Goal: Task Accomplishment & Management: Manage account settings

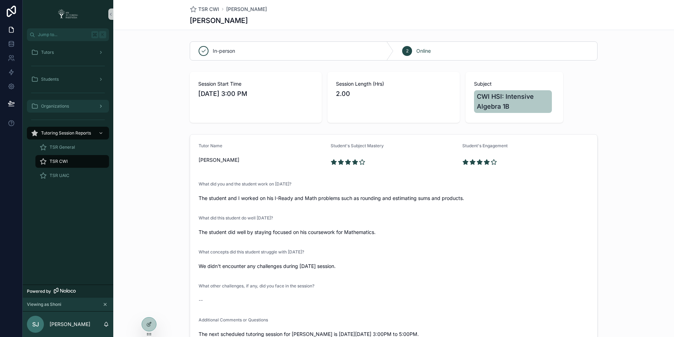
click at [79, 106] on div "Organizations" at bounding box center [68, 106] width 74 height 11
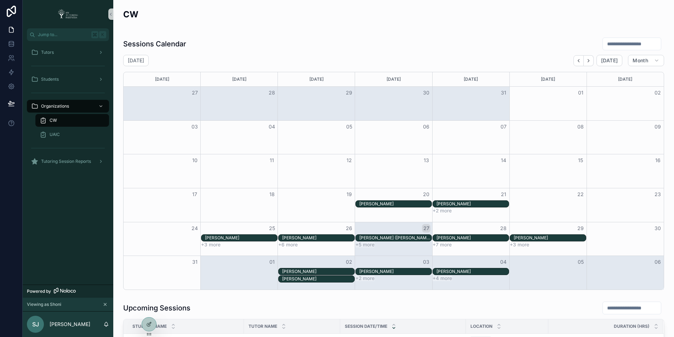
click at [80, 122] on div "CW" at bounding box center [72, 120] width 65 height 11
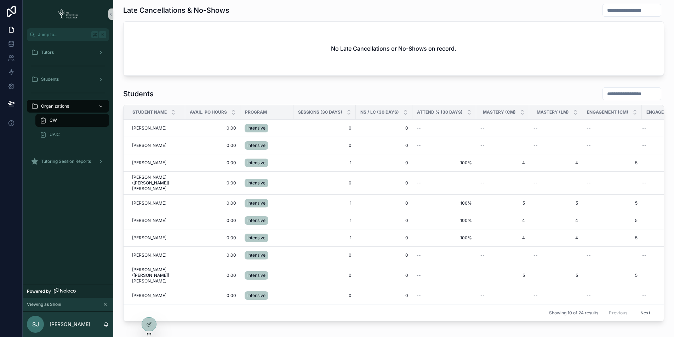
scroll to position [722, 0]
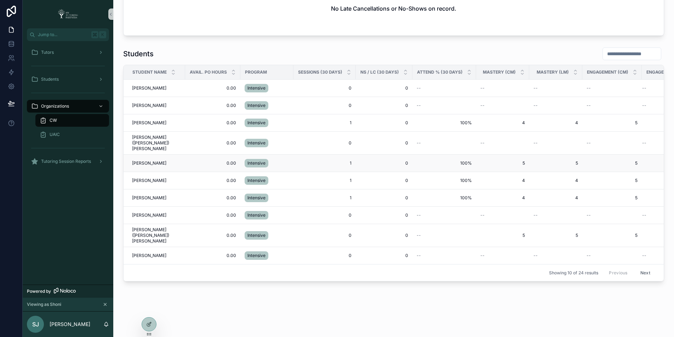
click at [147, 164] on span "[PERSON_NAME]" at bounding box center [149, 163] width 34 height 6
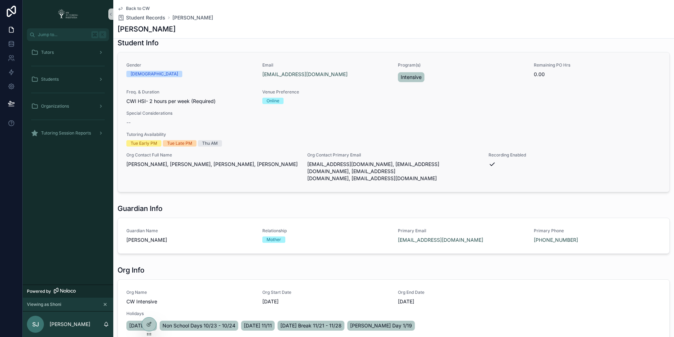
scroll to position [7, 0]
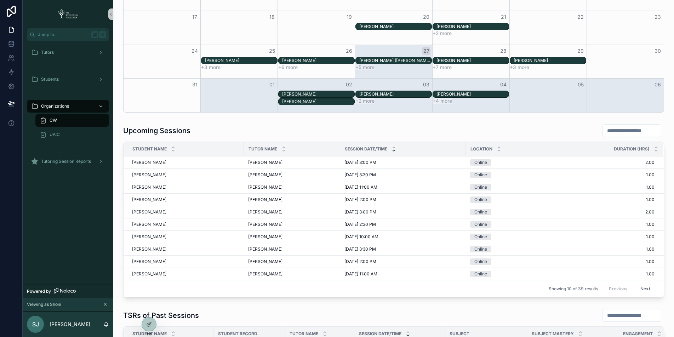
scroll to position [379, 0]
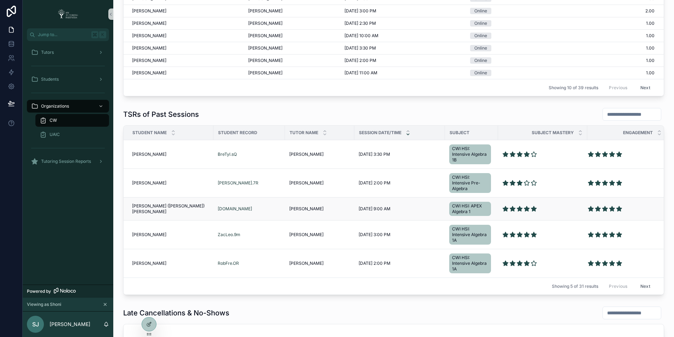
click at [154, 208] on span "[PERSON_NAME] ([PERSON_NAME]) [PERSON_NAME]" at bounding box center [170, 208] width 77 height 11
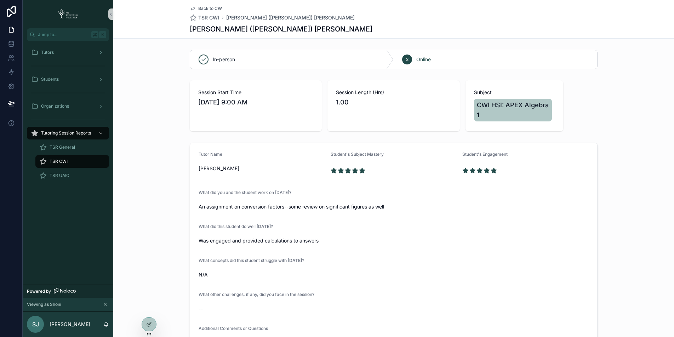
click at [206, 9] on span "Back to CW" at bounding box center [210, 9] width 24 height 6
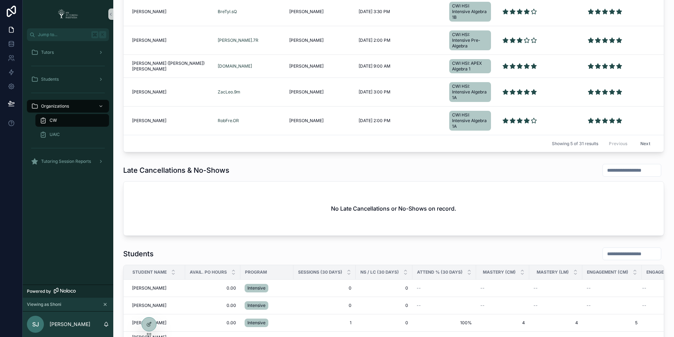
scroll to position [562, 0]
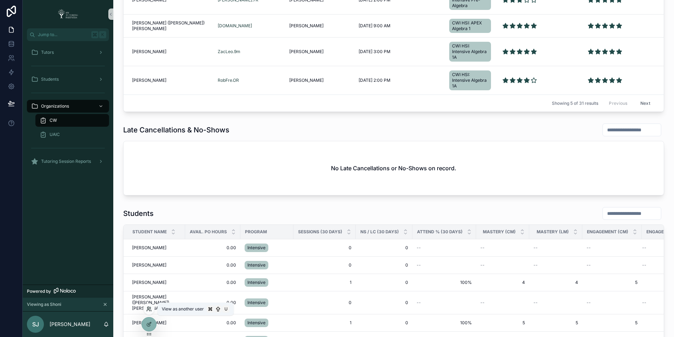
click at [151, 311] on icon at bounding box center [149, 309] width 6 height 6
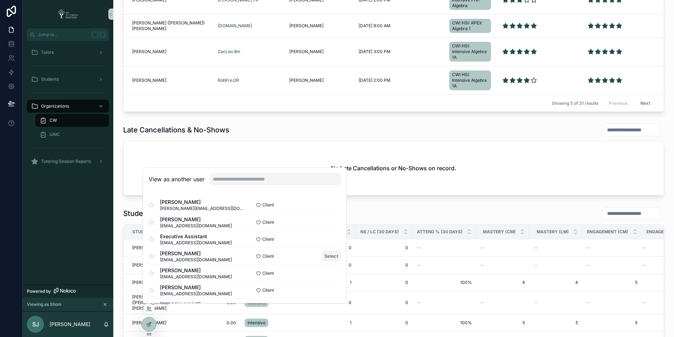
click at [325, 255] on button "Select" at bounding box center [331, 256] width 18 height 10
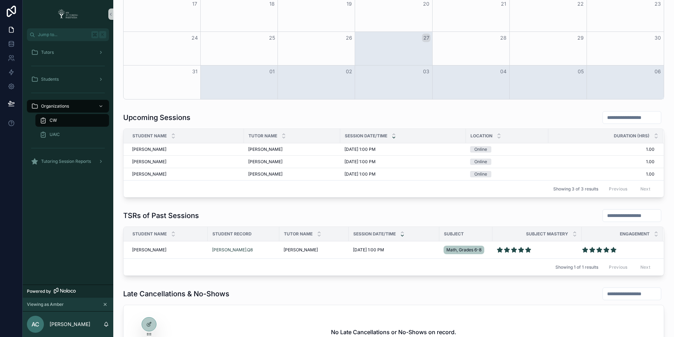
scroll to position [357, 0]
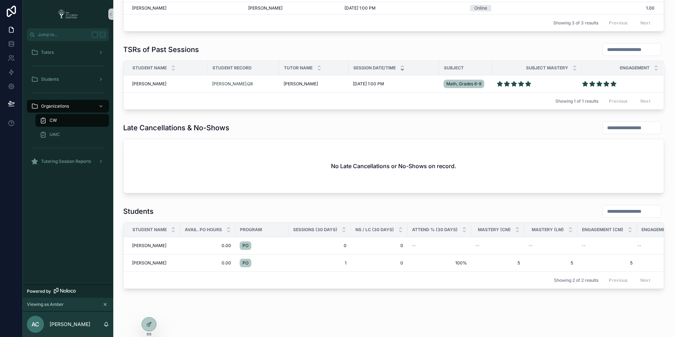
click at [203, 160] on div "No Late Cancellations or No-Shows on record." at bounding box center [394, 166] width 541 height 54
click at [161, 165] on div "No Late Cancellations or No-Shows on record." at bounding box center [394, 166] width 541 height 54
click at [196, 163] on div "No Late Cancellations or No-Shows on record." at bounding box center [394, 166] width 541 height 54
click at [149, 329] on div at bounding box center [149, 324] width 14 height 13
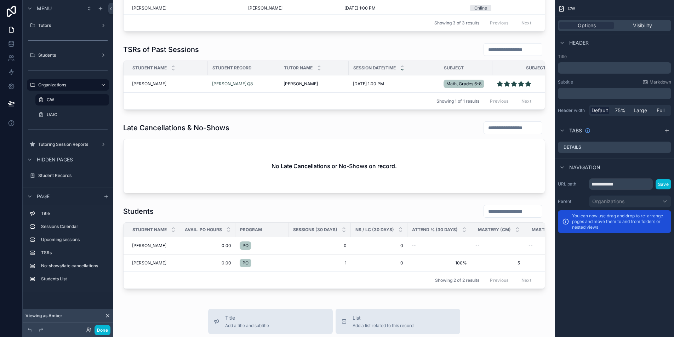
click at [197, 171] on div "scrollable content" at bounding box center [334, 157] width 431 height 78
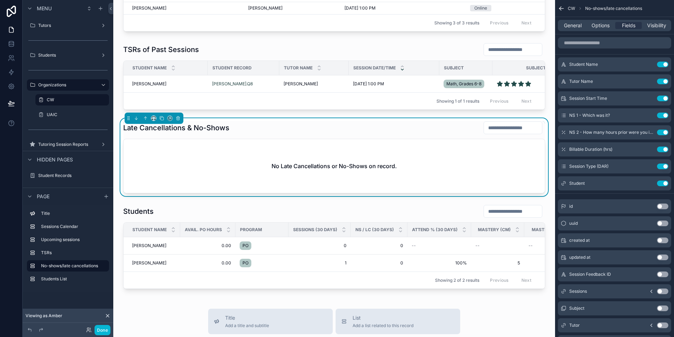
click at [196, 158] on div "No Late Cancellations or No-Shows on record." at bounding box center [335, 166] width 422 height 54
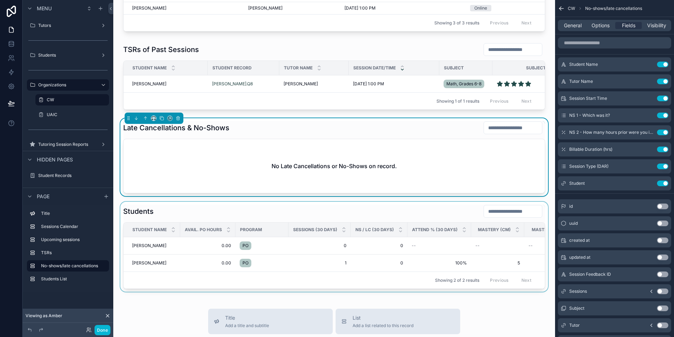
click at [144, 255] on div "scrollable content" at bounding box center [334, 247] width 431 height 90
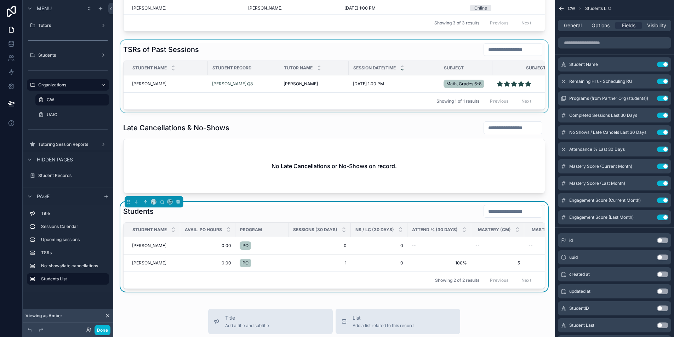
click at [155, 91] on div "scrollable content" at bounding box center [334, 76] width 431 height 73
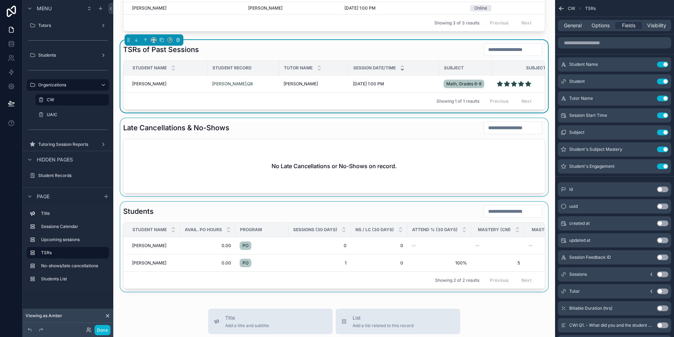
click at [225, 169] on div "scrollable content" at bounding box center [334, 157] width 431 height 78
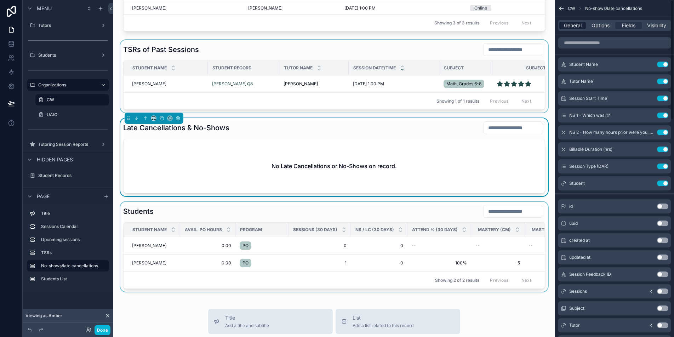
click at [566, 22] on span "General" at bounding box center [573, 25] width 18 height 7
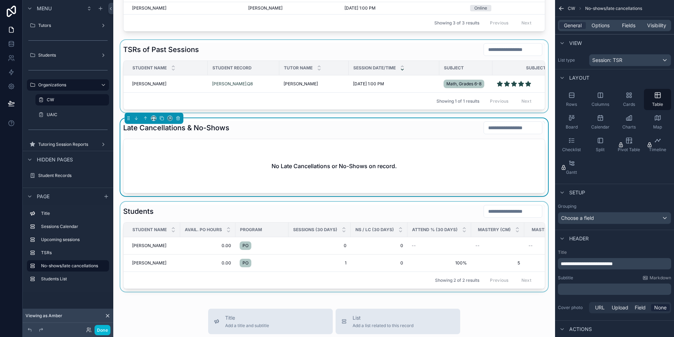
click at [235, 96] on div "scrollable content" at bounding box center [334, 76] width 431 height 73
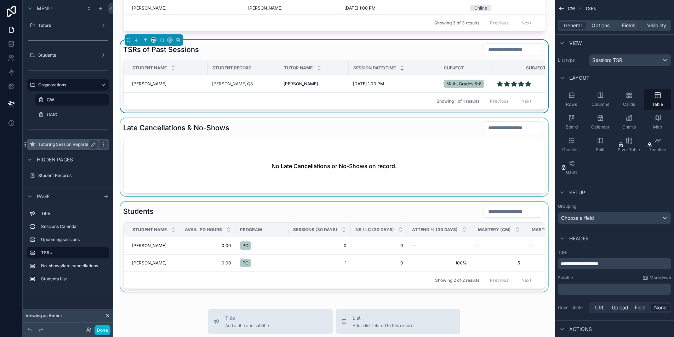
click at [75, 145] on label "Tutoring Session Reports" at bounding box center [66, 145] width 57 height 6
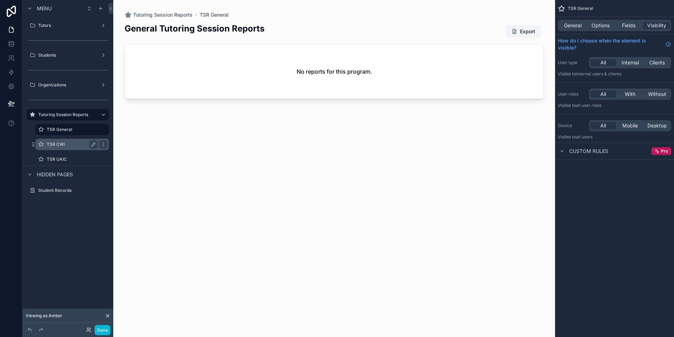
click at [71, 147] on label "TSR CWI" at bounding box center [71, 145] width 48 height 6
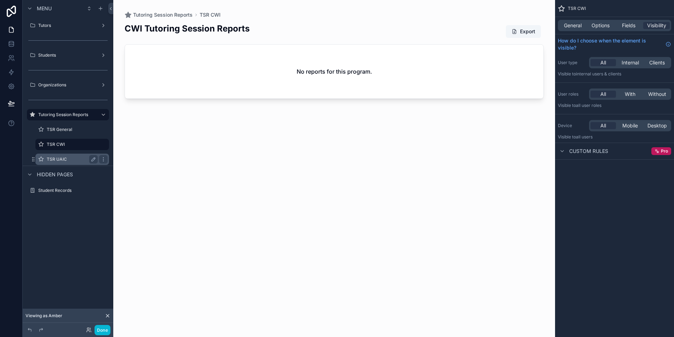
click at [72, 161] on label "TSR UAIC" at bounding box center [71, 160] width 48 height 6
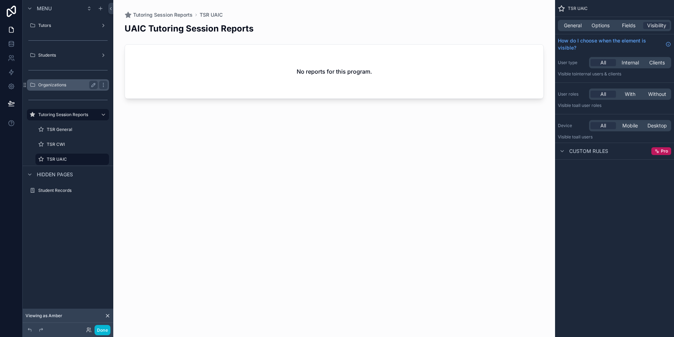
click at [71, 88] on div "Organizations" at bounding box center [68, 85] width 60 height 9
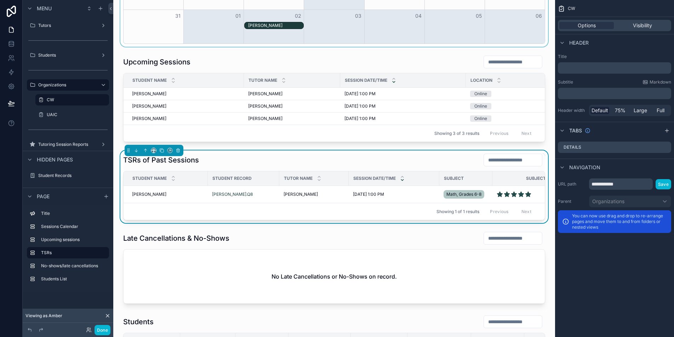
scroll to position [286, 0]
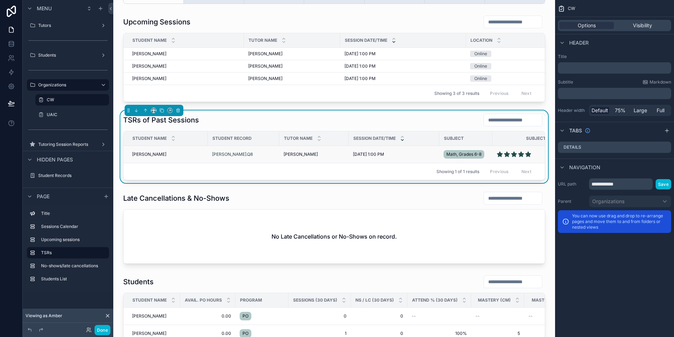
click at [153, 157] on span "[PERSON_NAME]" at bounding box center [149, 155] width 34 height 6
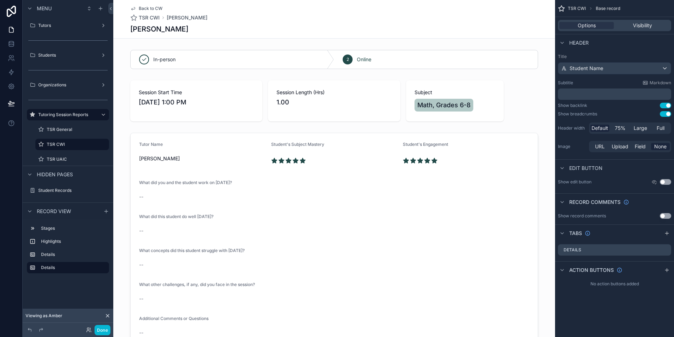
click at [150, 9] on span "Back to CW" at bounding box center [151, 9] width 24 height 6
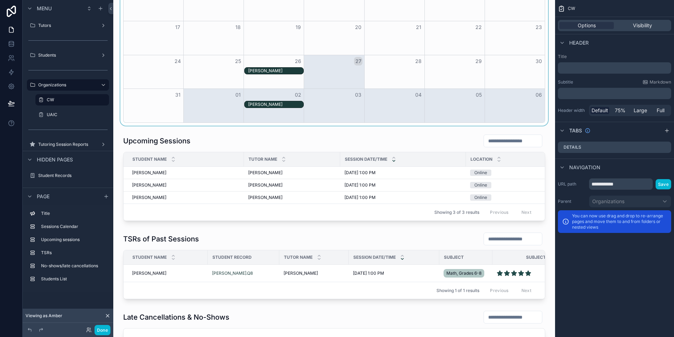
scroll to position [283, 0]
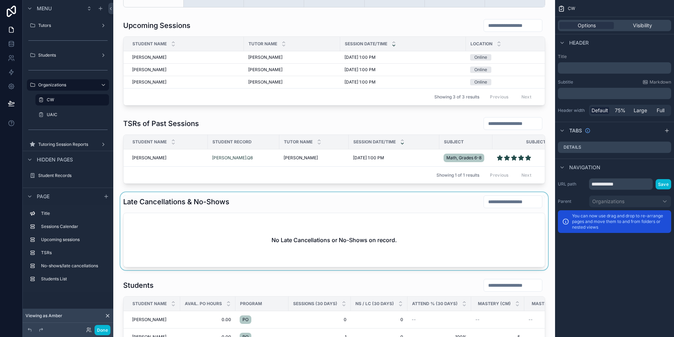
click at [258, 233] on div "scrollable content" at bounding box center [334, 231] width 431 height 78
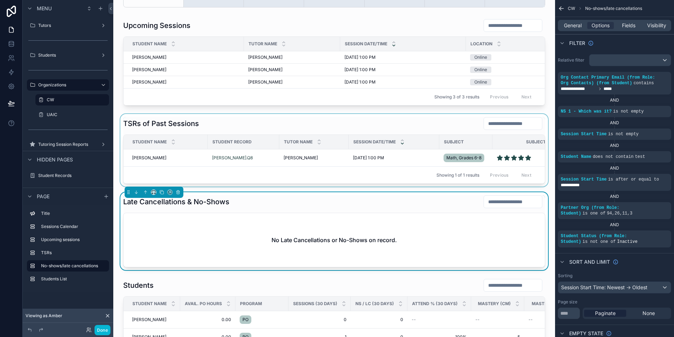
click at [274, 136] on div "scrollable content" at bounding box center [334, 150] width 431 height 73
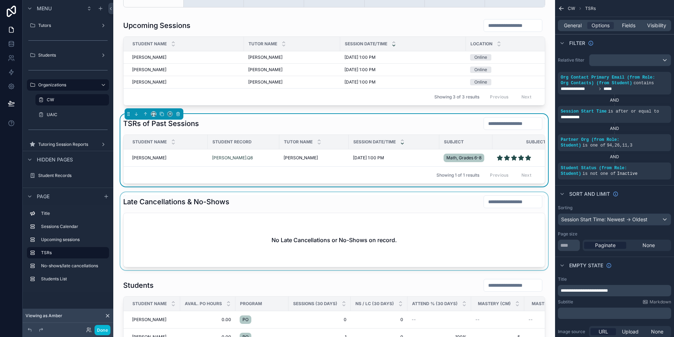
click at [368, 246] on div "scrollable content" at bounding box center [334, 231] width 431 height 78
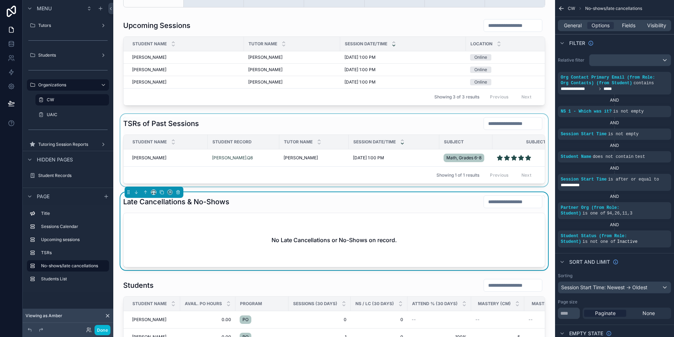
click at [390, 136] on div "scrollable content" at bounding box center [334, 150] width 431 height 73
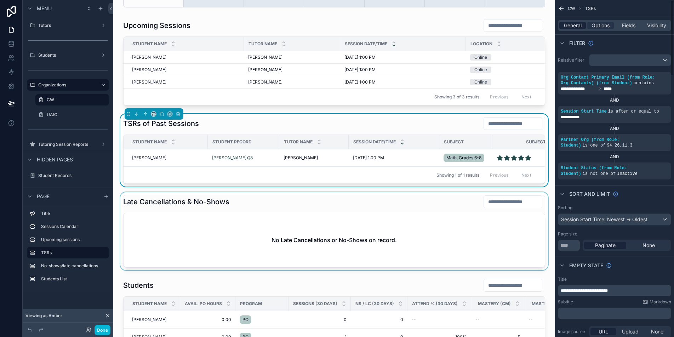
click at [580, 27] on span "General" at bounding box center [573, 25] width 18 height 7
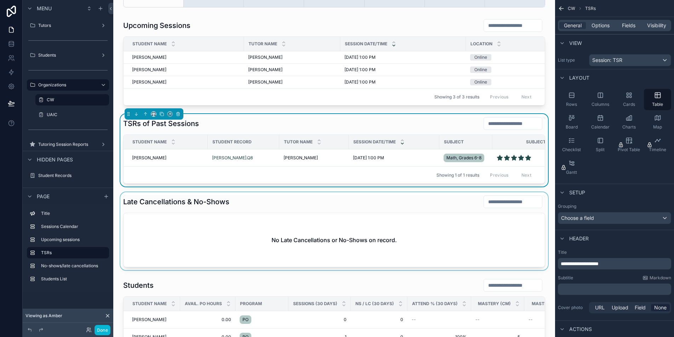
click at [423, 224] on div "scrollable content" at bounding box center [334, 231] width 431 height 78
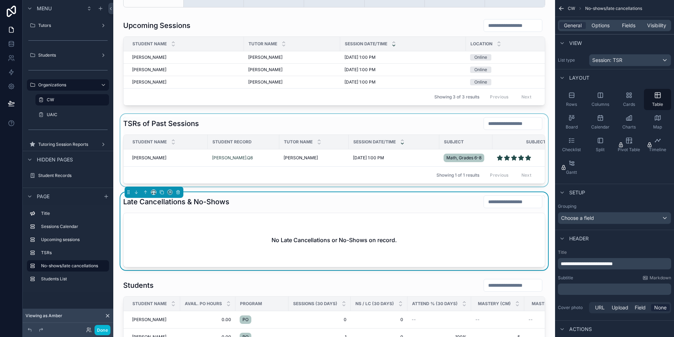
click at [427, 125] on div "scrollable content" at bounding box center [334, 150] width 431 height 73
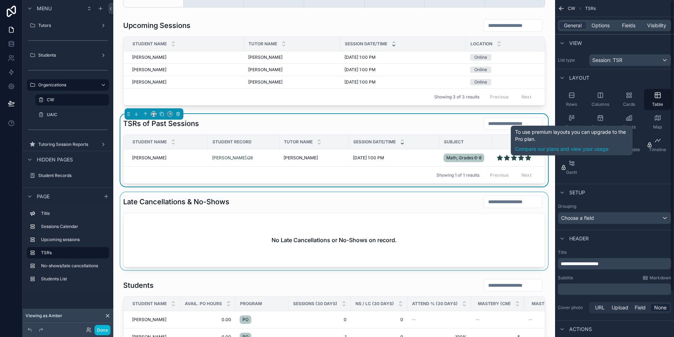
scroll to position [52, 0]
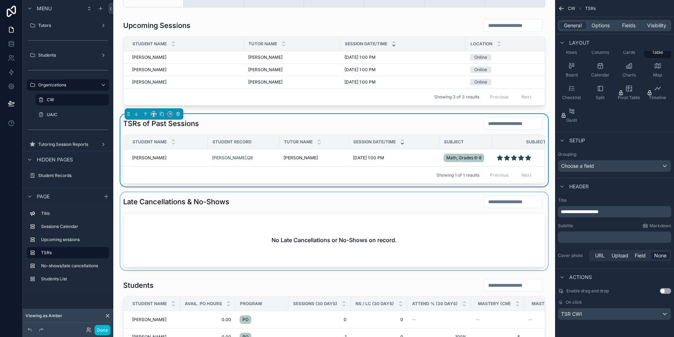
click at [406, 225] on div "scrollable content" at bounding box center [334, 231] width 431 height 78
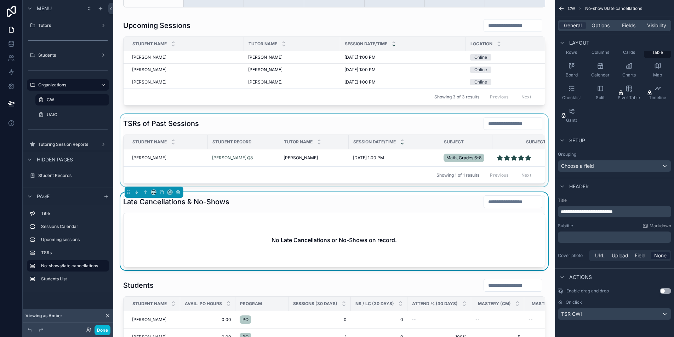
click at [251, 134] on div "scrollable content" at bounding box center [334, 150] width 431 height 73
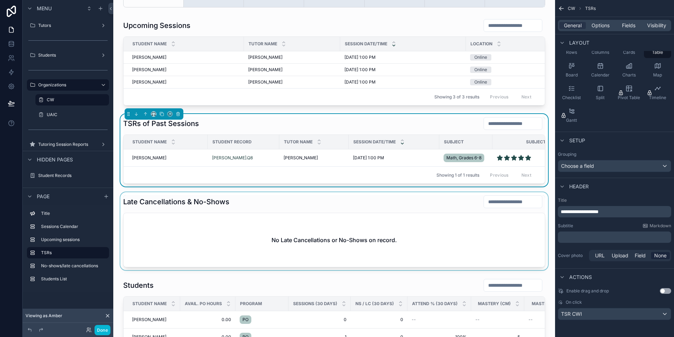
click at [243, 210] on div "scrollable content" at bounding box center [334, 231] width 431 height 78
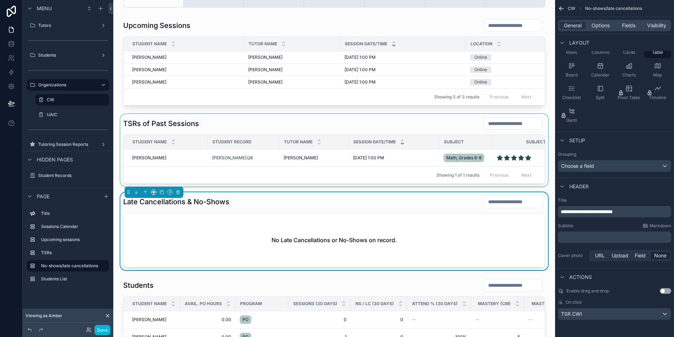
click at [154, 163] on div "scrollable content" at bounding box center [334, 150] width 431 height 73
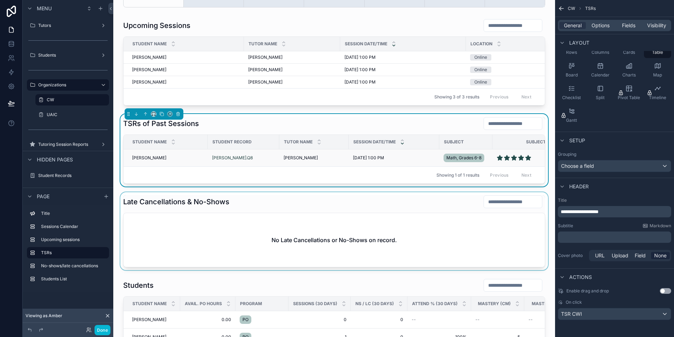
click at [142, 161] on span "[PERSON_NAME]" at bounding box center [149, 158] width 34 height 6
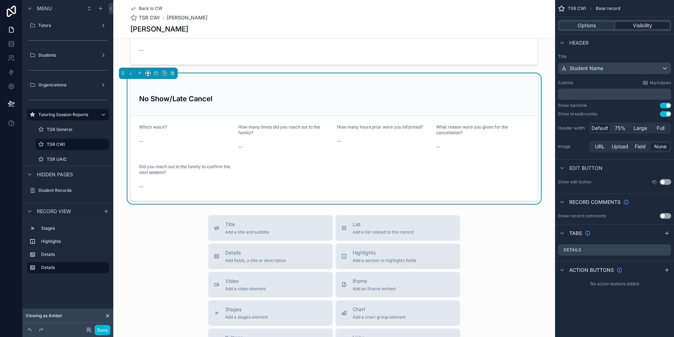
click at [656, 26] on div "Visibility" at bounding box center [643, 25] width 55 height 7
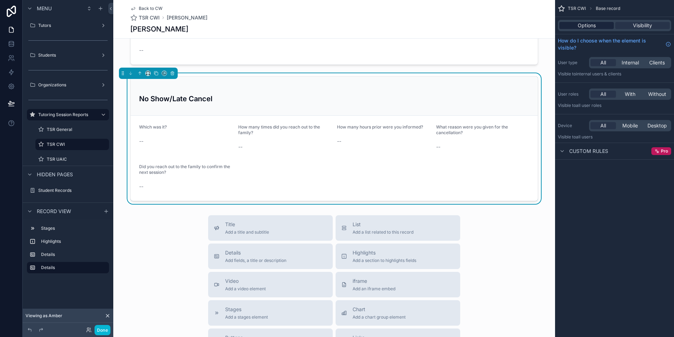
click at [609, 27] on div "Options" at bounding box center [587, 25] width 55 height 7
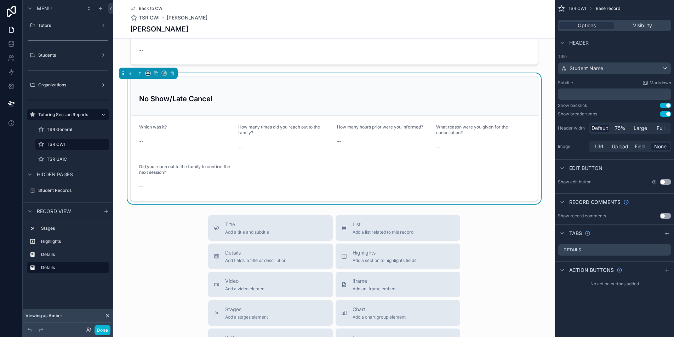
click at [469, 101] on h3 "No Show/Late Cancel" at bounding box center [334, 99] width 390 height 11
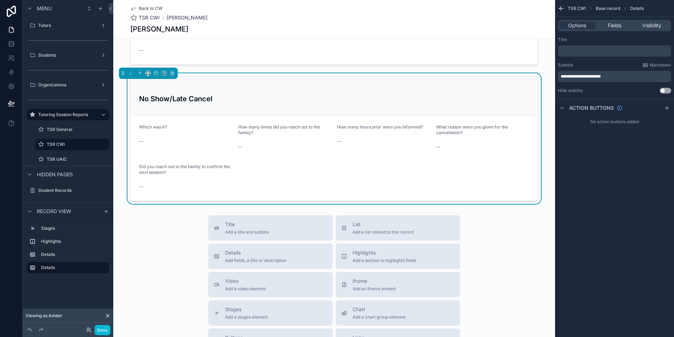
click at [442, 105] on div "No Show/Late Cancel" at bounding box center [334, 96] width 390 height 22
click at [613, 32] on div "Options Fields Visibility" at bounding box center [614, 25] width 119 height 17
click at [615, 28] on span "Fields" at bounding box center [614, 25] width 13 height 7
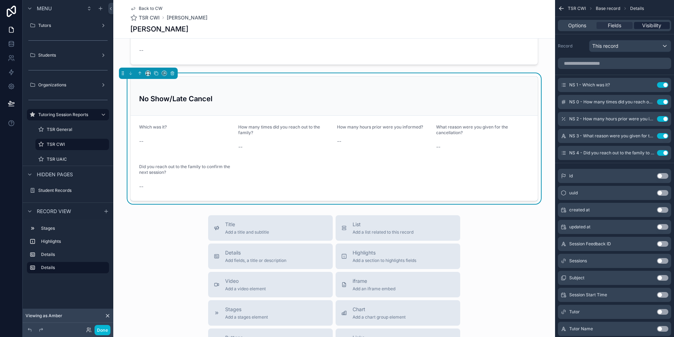
click at [641, 24] on div "Visibility" at bounding box center [652, 25] width 36 height 7
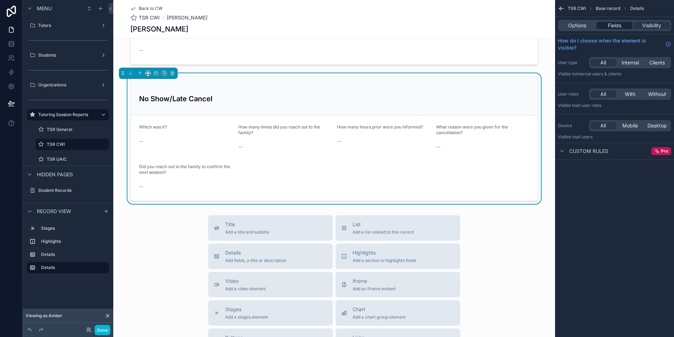
click at [617, 25] on span "Fields" at bounding box center [614, 25] width 13 height 7
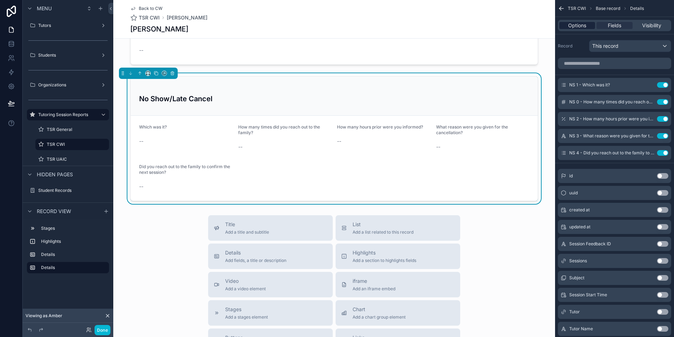
click at [579, 29] on span "Options" at bounding box center [578, 25] width 18 height 7
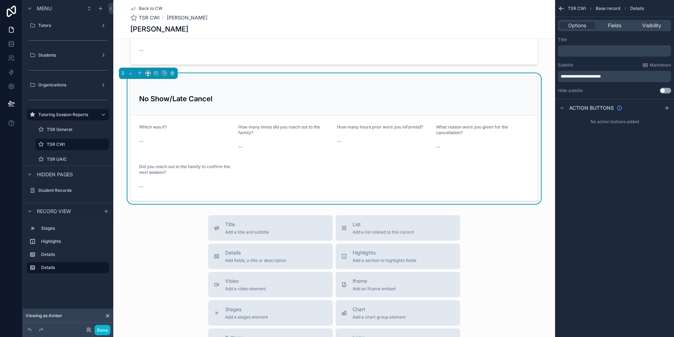
click at [309, 117] on form "Which was it? -- How many times did you reach out to the family? -- How many ho…" at bounding box center [334, 158] width 407 height 85
click at [402, 232] on span "Add a list related to this record" at bounding box center [383, 233] width 61 height 6
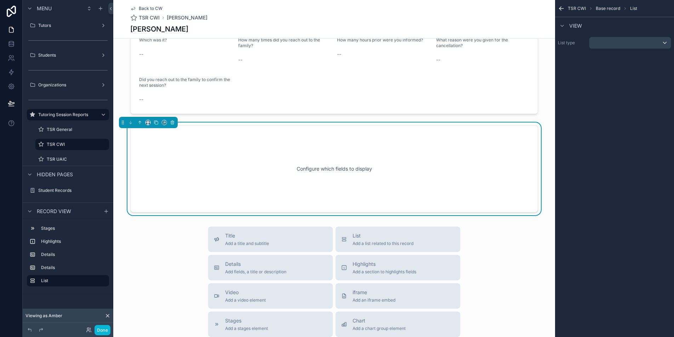
scroll to position [370, 0]
click at [431, 171] on div "Configure which fields to display" at bounding box center [334, 169] width 385 height 64
click at [625, 42] on div "scrollable content" at bounding box center [630, 42] width 81 height 11
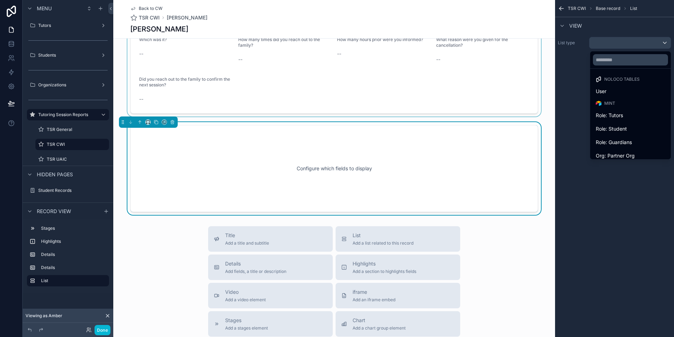
click at [484, 89] on div "scrollable content" at bounding box center [334, 51] width 442 height 131
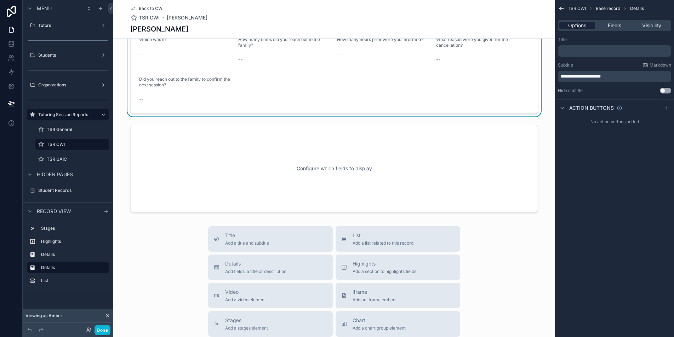
click at [589, 27] on div "Options" at bounding box center [578, 25] width 36 height 7
click at [611, 24] on span "Fields" at bounding box center [614, 25] width 13 height 7
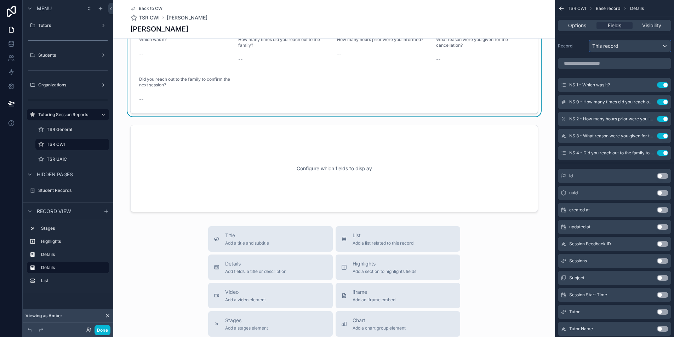
click at [647, 43] on div "This record" at bounding box center [630, 45] width 81 height 11
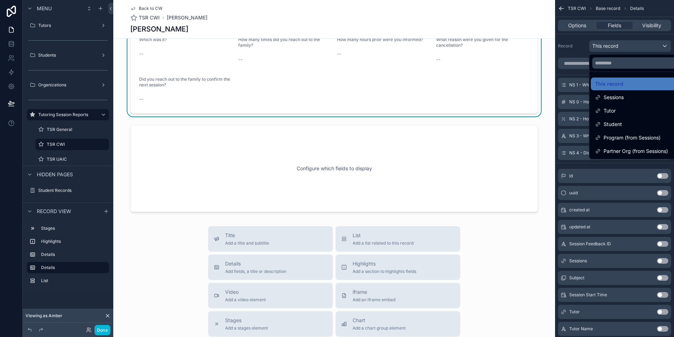
click at [647, 43] on div "scrollable content" at bounding box center [337, 168] width 674 height 337
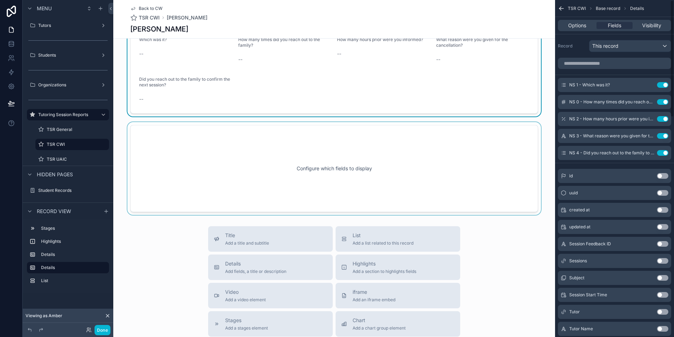
click at [455, 173] on div "scrollable content" at bounding box center [334, 168] width 442 height 93
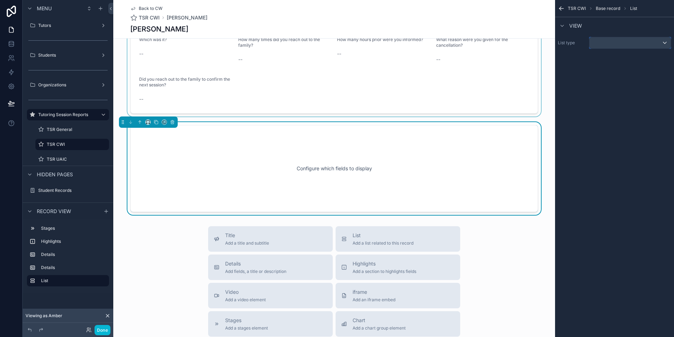
click at [623, 46] on div "scrollable content" at bounding box center [630, 42] width 81 height 11
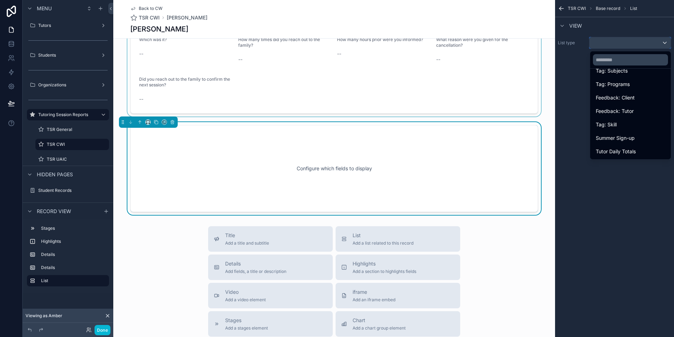
scroll to position [0, 0]
click at [462, 160] on div "Configure which fields to display" at bounding box center [334, 169] width 385 height 64
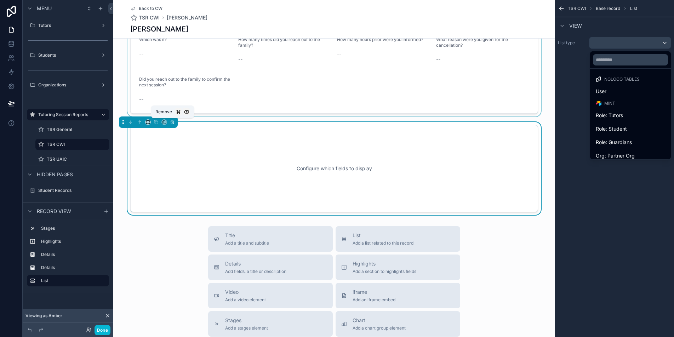
click at [172, 124] on icon "scrollable content" at bounding box center [172, 122] width 3 height 3
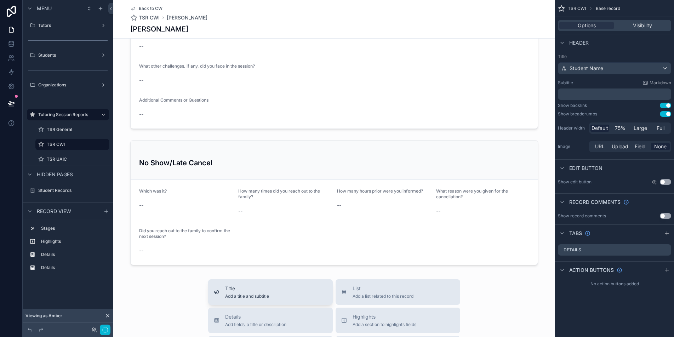
scroll to position [178, 0]
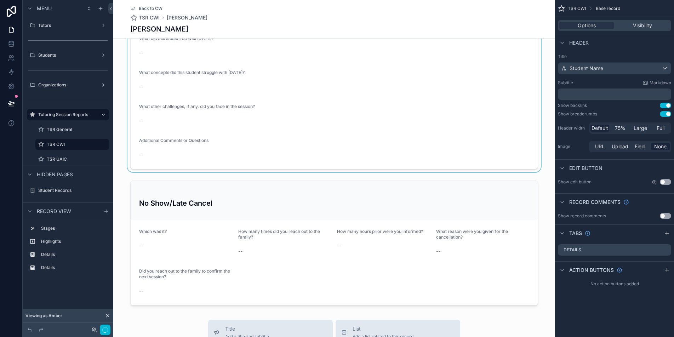
click at [308, 119] on div "scrollable content" at bounding box center [334, 62] width 442 height 220
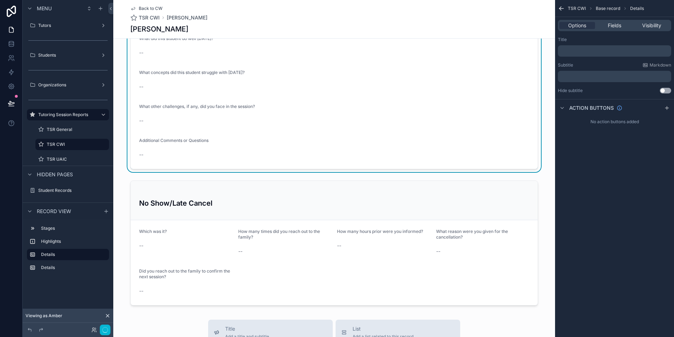
scroll to position [0, 0]
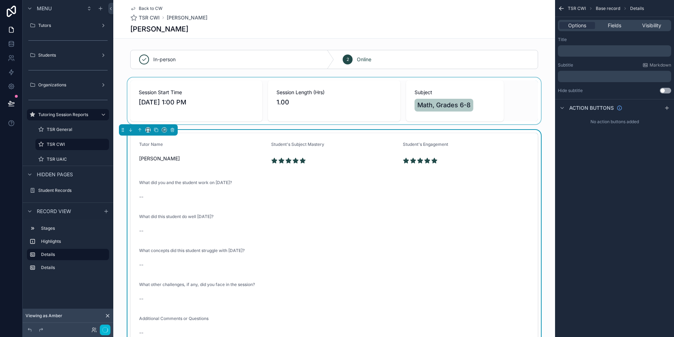
click at [362, 93] on div "scrollable content" at bounding box center [334, 101] width 442 height 47
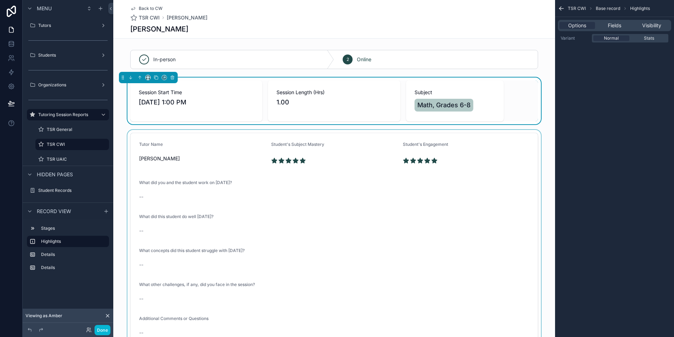
click at [376, 180] on div "scrollable content" at bounding box center [334, 240] width 442 height 220
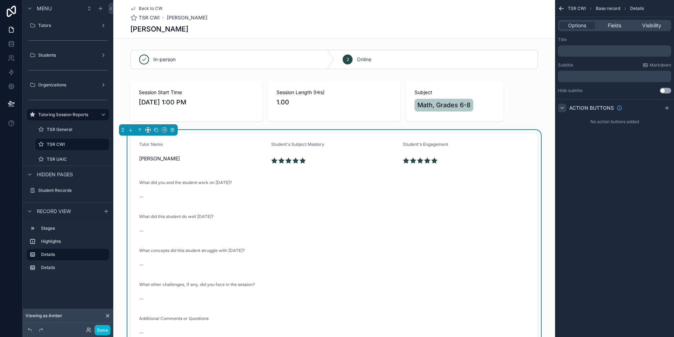
click at [560, 109] on icon "scrollable content" at bounding box center [563, 108] width 6 height 6
click at [561, 108] on icon "scrollable content" at bounding box center [563, 108] width 6 height 6
click at [503, 105] on div "scrollable content" at bounding box center [334, 101] width 442 height 47
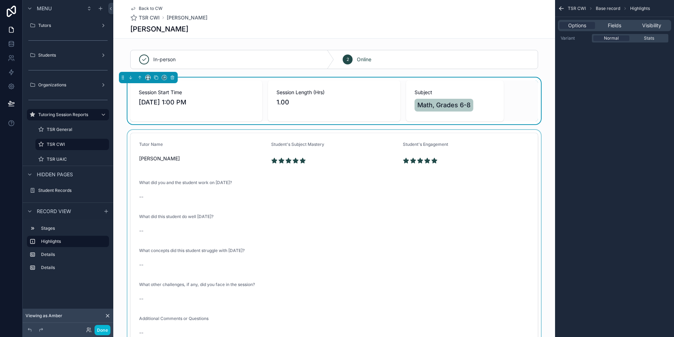
click at [491, 191] on div "scrollable content" at bounding box center [334, 240] width 442 height 220
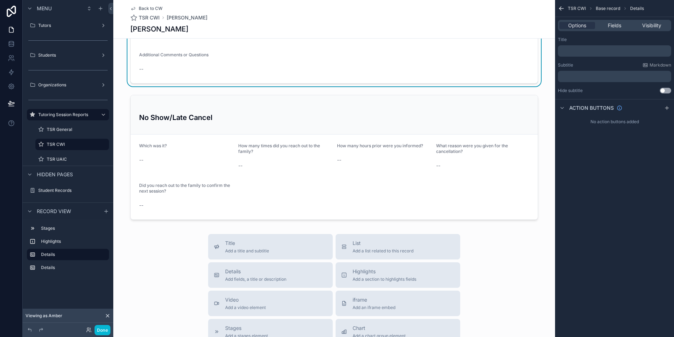
scroll to position [273, 0]
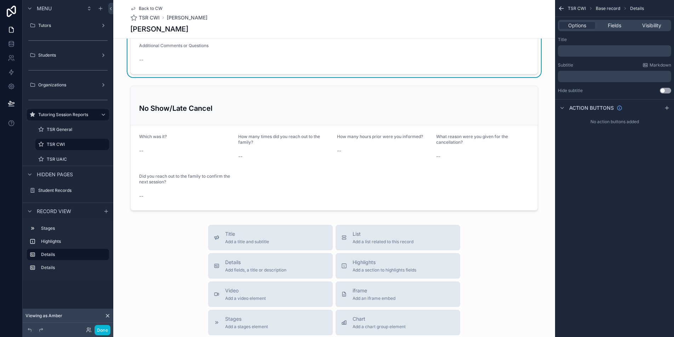
click at [490, 191] on div "scrollable content" at bounding box center [334, 148] width 442 height 131
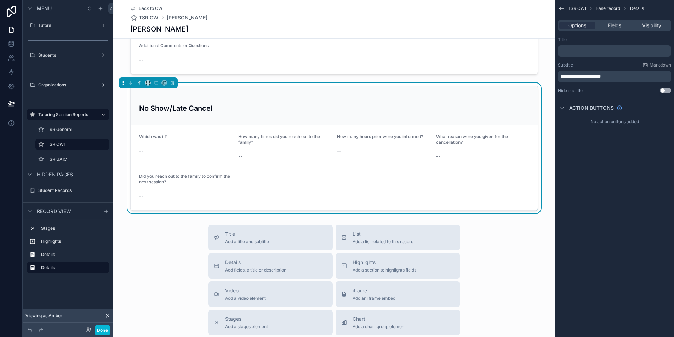
click at [608, 9] on span "Base record" at bounding box center [608, 9] width 24 height 6
click at [609, 7] on span "Base record" at bounding box center [608, 9] width 24 height 6
click at [577, 8] on span "TSR CWI" at bounding box center [577, 9] width 18 height 6
click at [149, 18] on span "TSR CWI" at bounding box center [149, 17] width 21 height 7
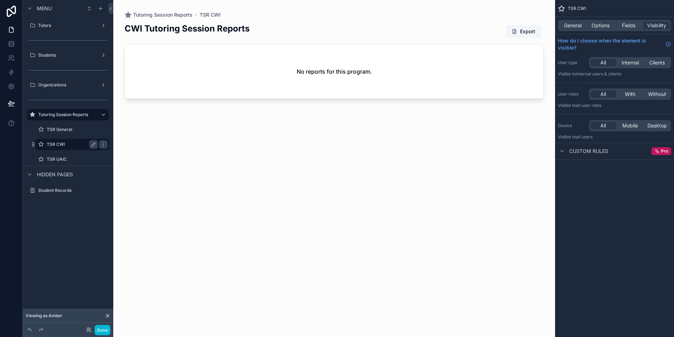
click at [72, 145] on label "TSR CWI" at bounding box center [71, 145] width 48 height 6
click at [174, 141] on div "CWI Tutoring Session Reports Export No reports for this program." at bounding box center [334, 173] width 419 height 310
click at [70, 88] on div "Organizations" at bounding box center [68, 85] width 60 height 9
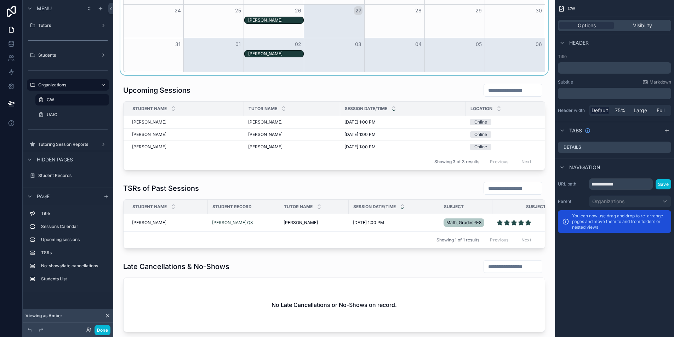
scroll to position [310, 0]
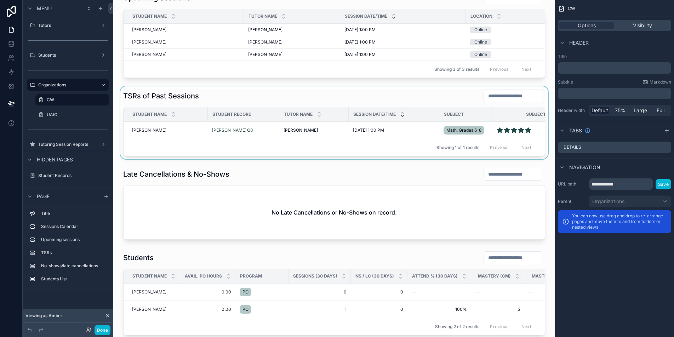
click at [151, 136] on div "scrollable content" at bounding box center [334, 122] width 431 height 73
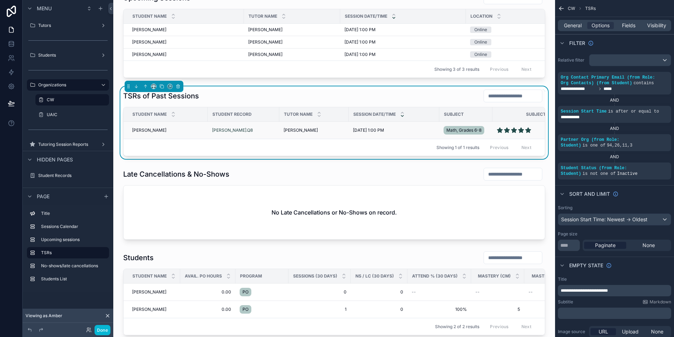
click at [147, 133] on span "[PERSON_NAME]" at bounding box center [149, 131] width 34 height 6
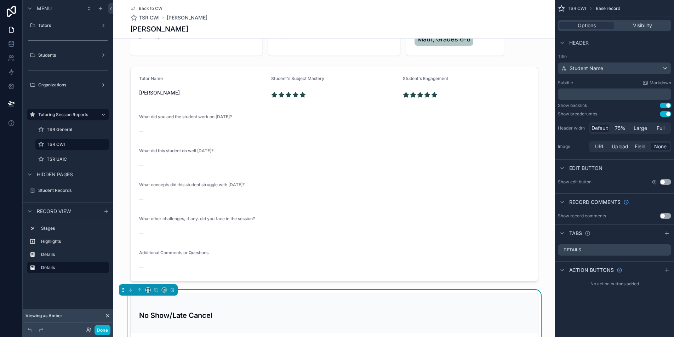
scroll to position [187, 0]
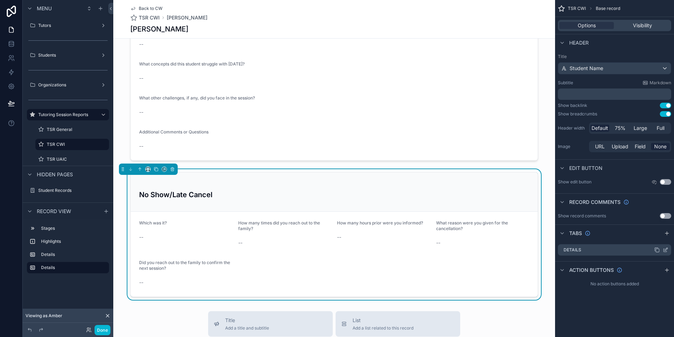
click at [597, 254] on div "Details" at bounding box center [614, 249] width 113 height 11
click at [598, 249] on div "Details" at bounding box center [614, 249] width 113 height 11
click at [579, 251] on label "Details" at bounding box center [573, 250] width 18 height 6
click at [665, 249] on icon "scrollable content" at bounding box center [666, 250] width 6 height 6
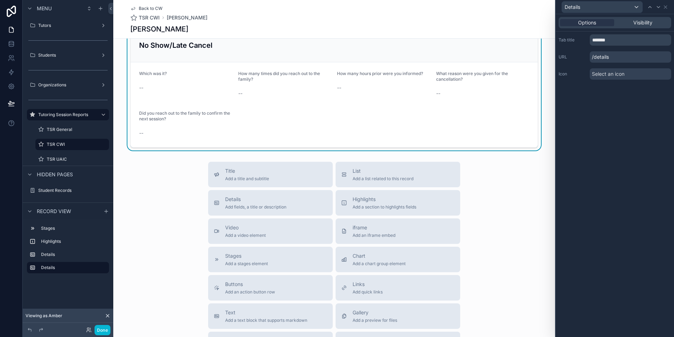
scroll to position [215, 0]
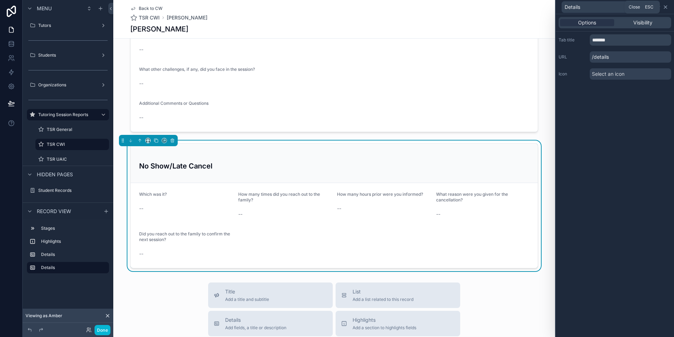
click at [667, 8] on icon at bounding box center [666, 7] width 3 height 3
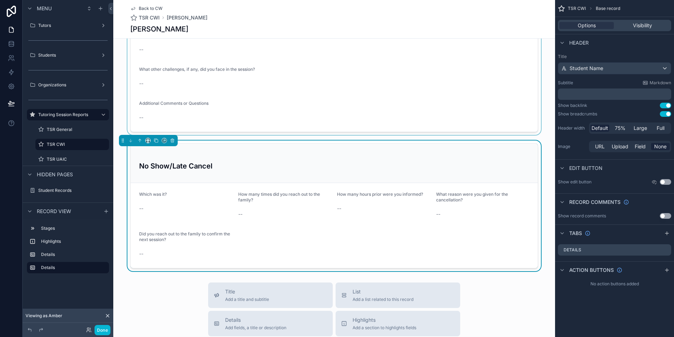
click at [458, 102] on div "scrollable content" at bounding box center [334, 25] width 442 height 220
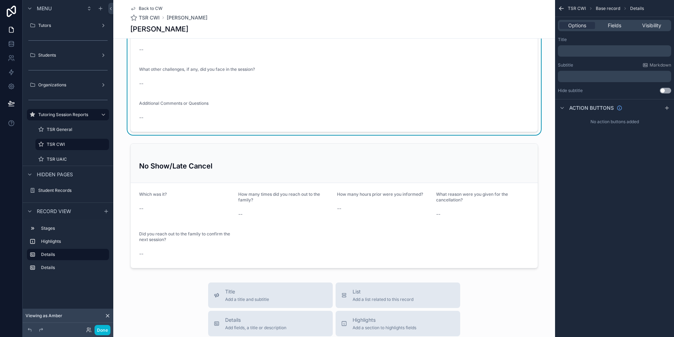
click at [498, 282] on div "Back to CW TSR CWI [PERSON_NAME] [PERSON_NAME] In-person 2 Online Session Start…" at bounding box center [334, 188] width 442 height 807
click at [507, 229] on div "scrollable content" at bounding box center [334, 206] width 442 height 131
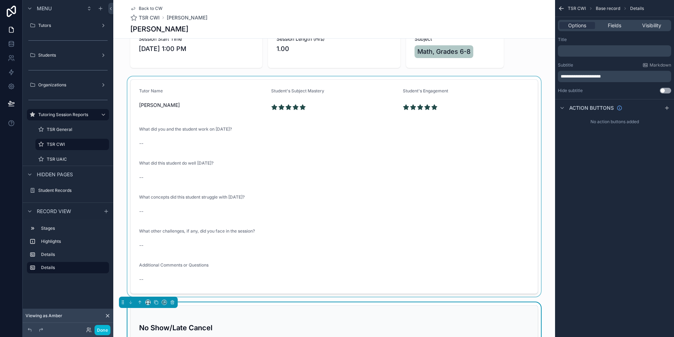
scroll to position [0, 0]
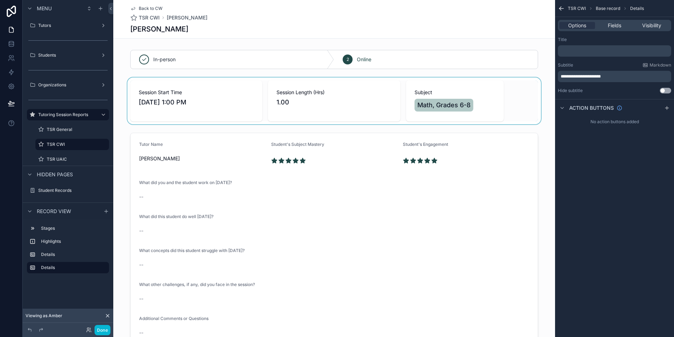
click at [491, 107] on div "scrollable content" at bounding box center [334, 101] width 442 height 47
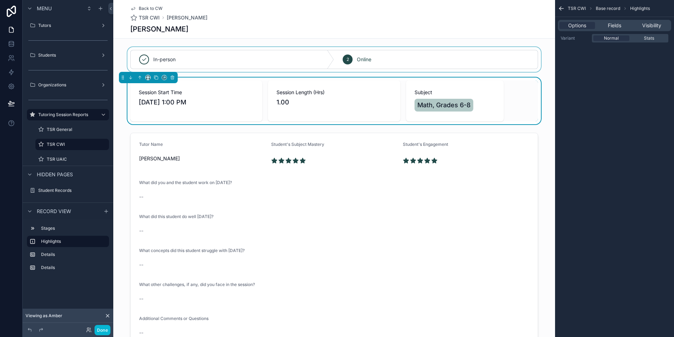
click at [493, 64] on div "scrollable content" at bounding box center [334, 59] width 442 height 25
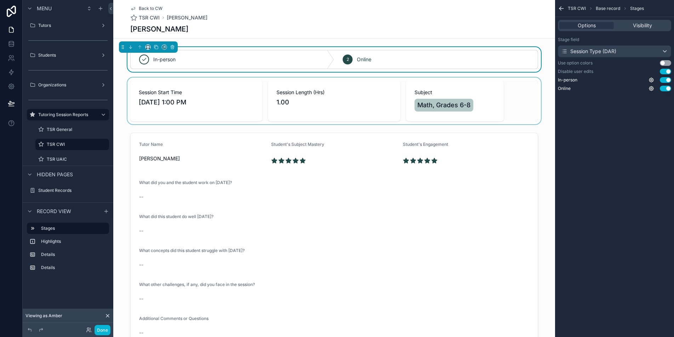
click at [479, 31] on div "[PERSON_NAME]" at bounding box center [334, 29] width 408 height 10
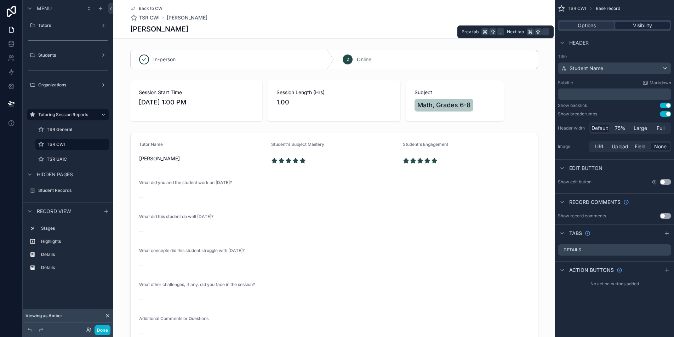
click at [629, 27] on div "Visibility" at bounding box center [643, 25] width 55 height 7
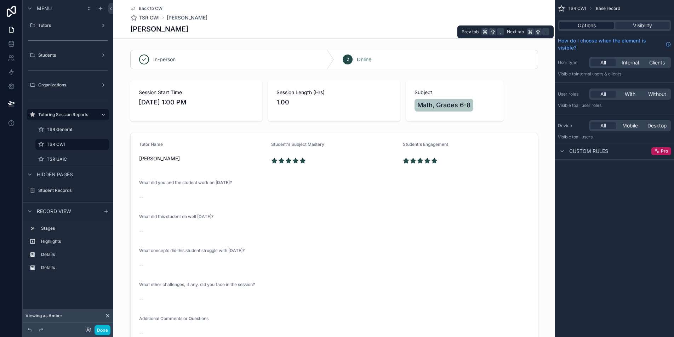
click at [580, 28] on span "Options" at bounding box center [587, 25] width 18 height 7
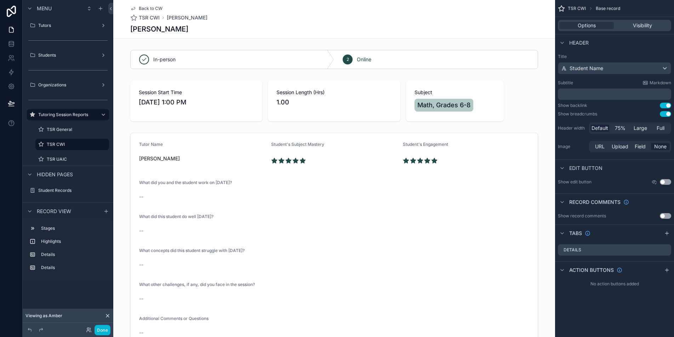
click at [518, 61] on div "scrollable content" at bounding box center [334, 59] width 442 height 25
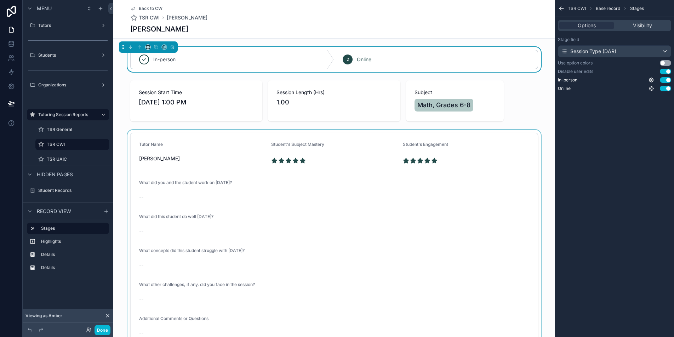
click at [513, 166] on div "scrollable content" at bounding box center [334, 240] width 442 height 220
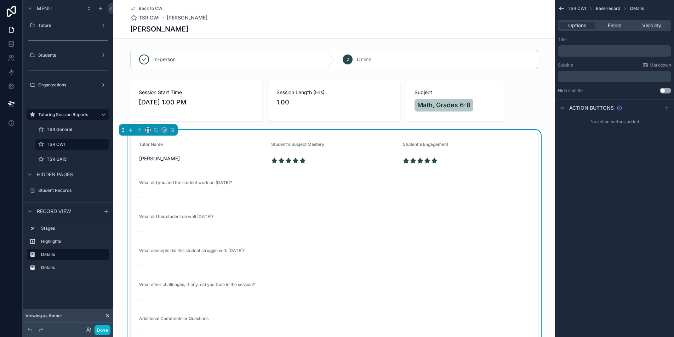
click at [621, 30] on div "Options Fields Visibility" at bounding box center [614, 25] width 113 height 11
click at [620, 28] on span "Fields" at bounding box center [614, 25] width 13 height 7
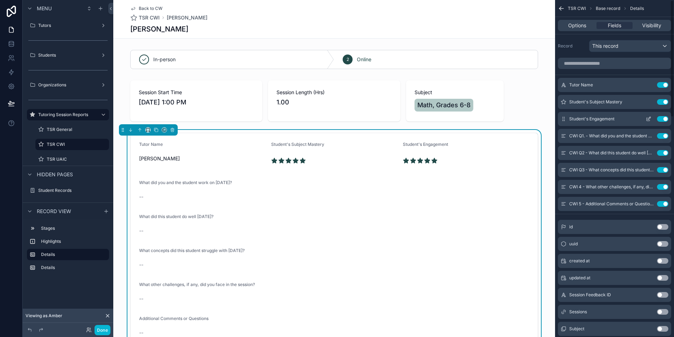
click at [649, 119] on icon "scrollable content" at bounding box center [649, 119] width 6 height 6
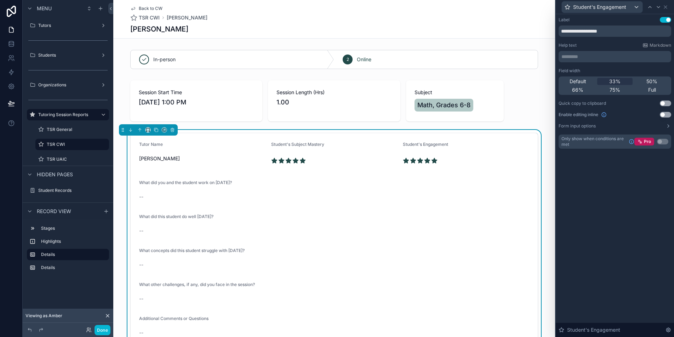
click at [620, 170] on div "**********" at bounding box center [615, 175] width 118 height 323
click at [666, 9] on icon at bounding box center [666, 7] width 6 height 6
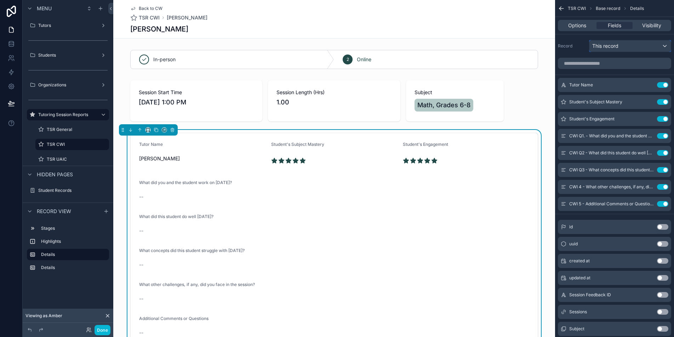
click at [616, 48] on span "This record" at bounding box center [606, 46] width 26 height 7
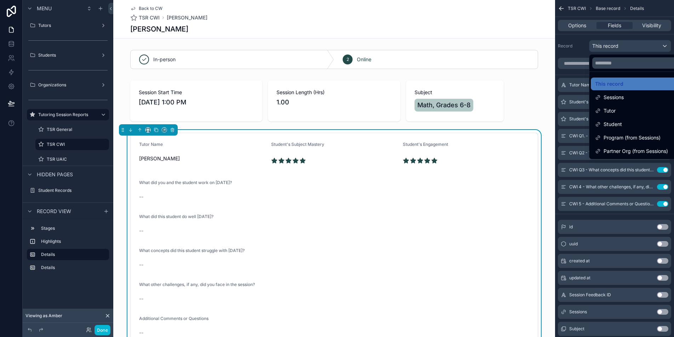
click at [617, 49] on div "scrollable content" at bounding box center [337, 168] width 674 height 337
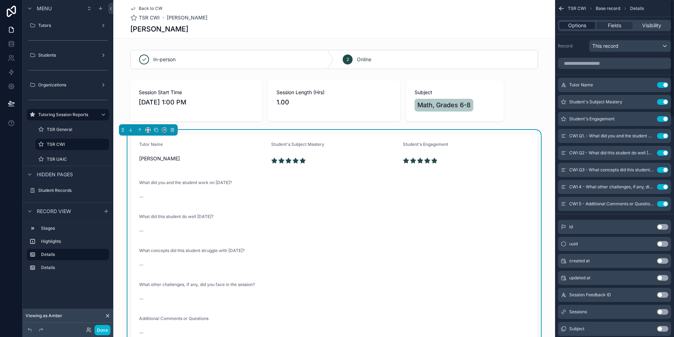
click at [590, 26] on div "Options" at bounding box center [578, 25] width 36 height 7
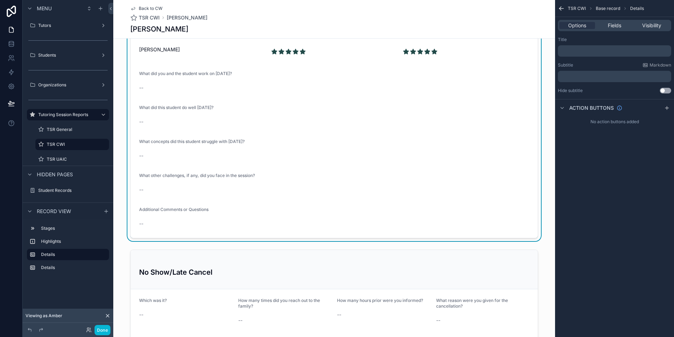
scroll to position [198, 0]
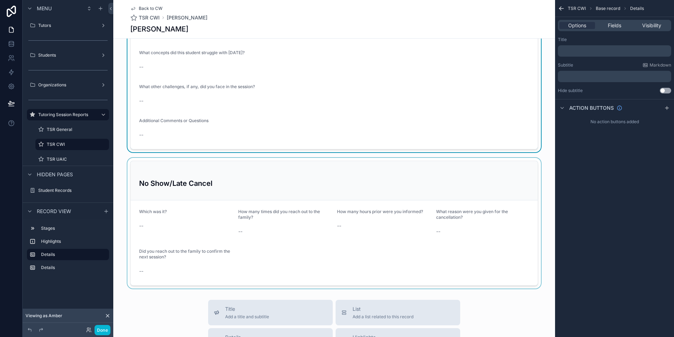
click at [486, 187] on div "scrollable content" at bounding box center [334, 223] width 442 height 131
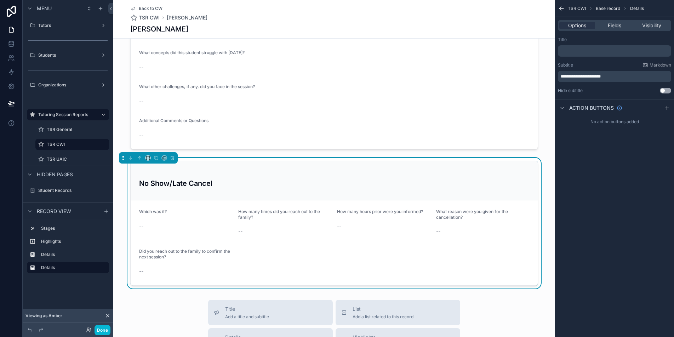
click at [608, 31] on div "Options Fields Visibility" at bounding box center [614, 25] width 113 height 11
click at [611, 28] on span "Fields" at bounding box center [614, 25] width 13 height 7
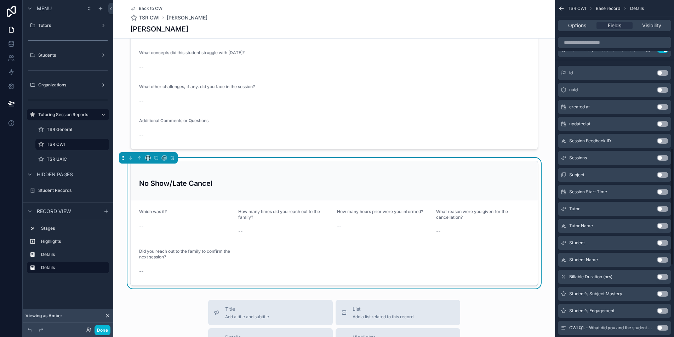
scroll to position [0, 0]
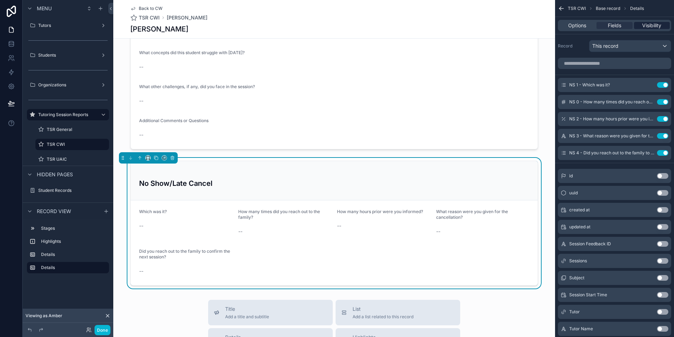
click at [651, 28] on span "Visibility" at bounding box center [652, 25] width 19 height 7
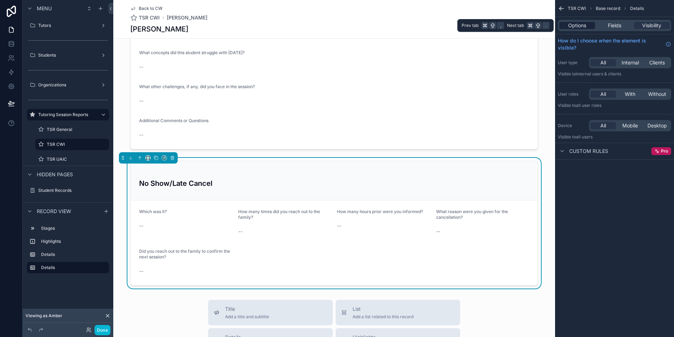
click at [588, 24] on div "Options" at bounding box center [578, 25] width 36 height 7
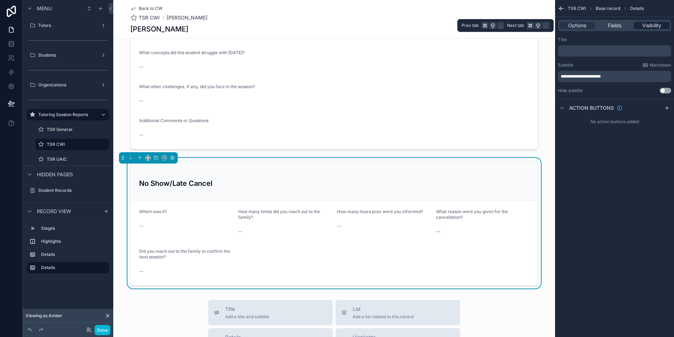
click at [658, 24] on span "Visibility" at bounding box center [652, 25] width 19 height 7
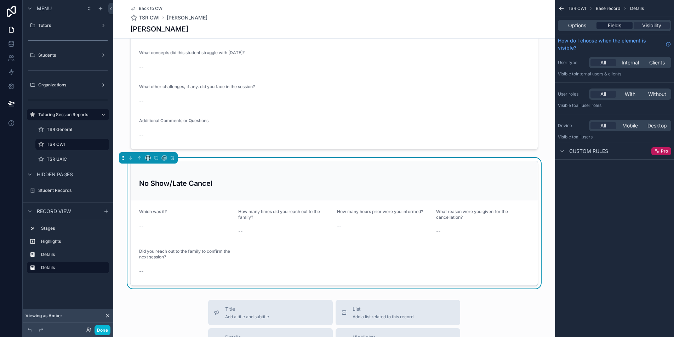
click at [620, 26] on span "Fields" at bounding box center [614, 25] width 13 height 7
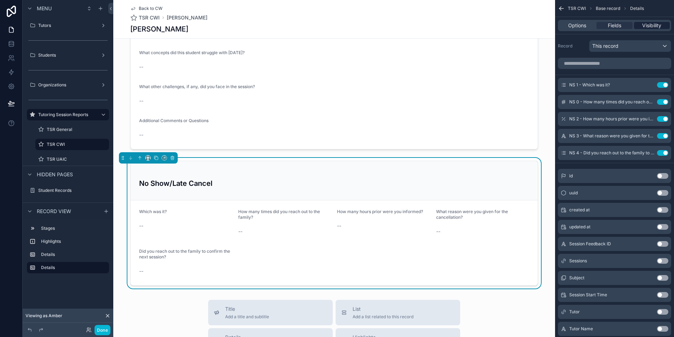
click at [657, 29] on span "Visibility" at bounding box center [652, 25] width 19 height 7
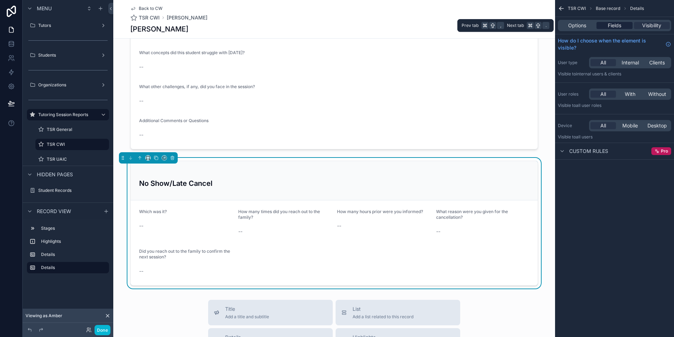
click at [605, 26] on div "Fields" at bounding box center [615, 25] width 36 height 7
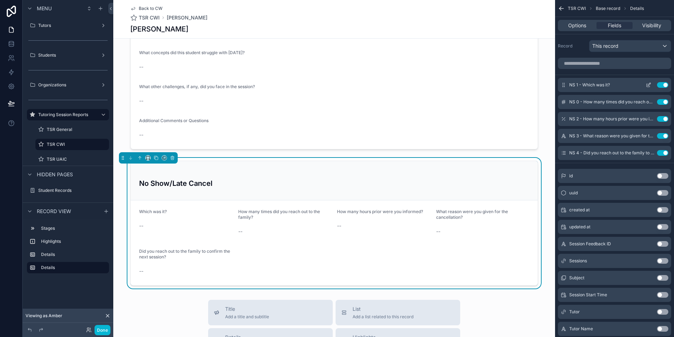
click at [648, 85] on icon "scrollable content" at bounding box center [649, 84] width 3 height 3
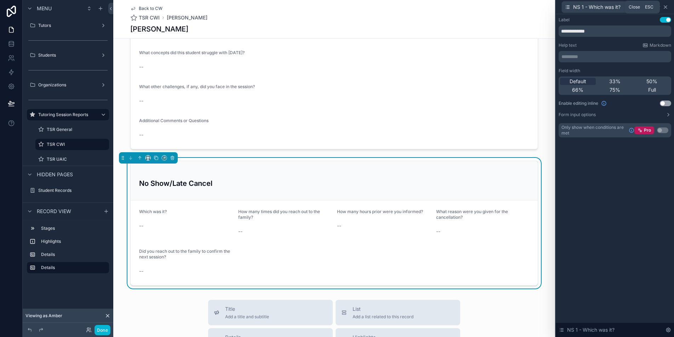
click at [668, 9] on icon at bounding box center [666, 7] width 6 height 6
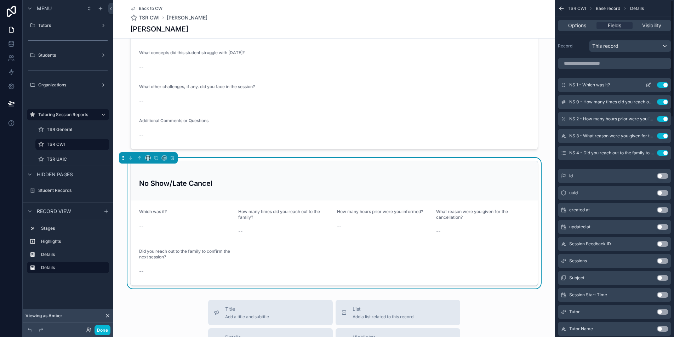
click at [646, 85] on icon "scrollable content" at bounding box center [649, 85] width 6 height 6
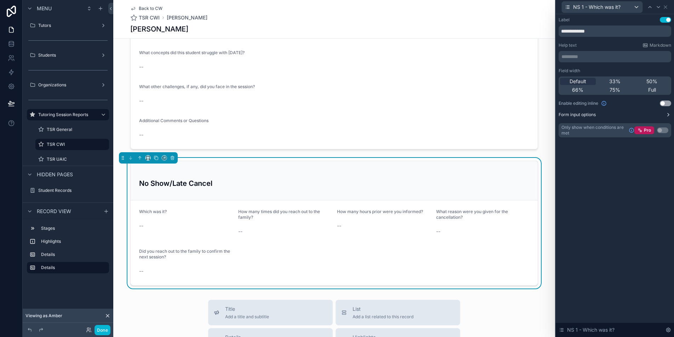
click at [587, 115] on label "Form input options" at bounding box center [577, 115] width 37 height 6
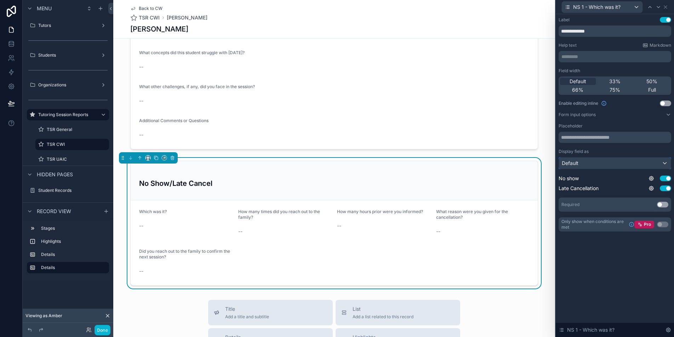
click at [609, 164] on div "Default" at bounding box center [615, 163] width 112 height 11
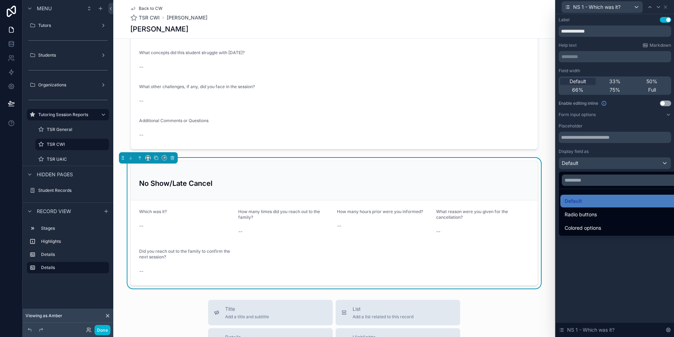
click at [609, 164] on div at bounding box center [615, 168] width 118 height 337
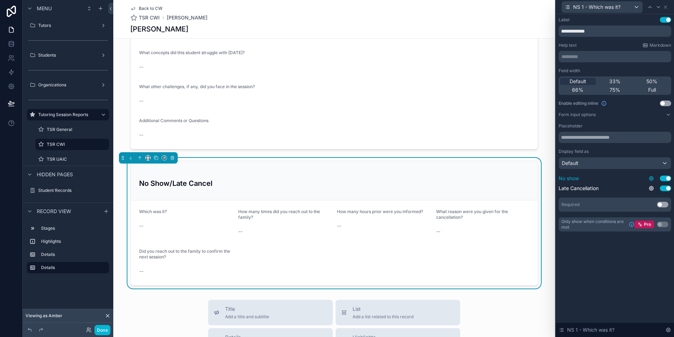
click at [651, 179] on icon at bounding box center [651, 178] width 1 height 1
click at [599, 248] on div "**********" at bounding box center [615, 131] width 118 height 234
click at [662, 115] on button "Form input options" at bounding box center [615, 115] width 113 height 6
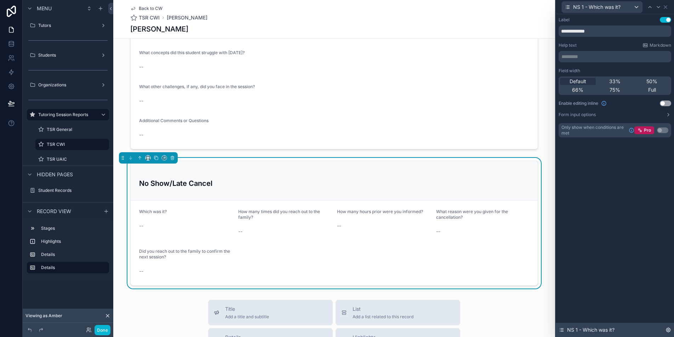
click at [667, 329] on icon at bounding box center [669, 330] width 4 height 4
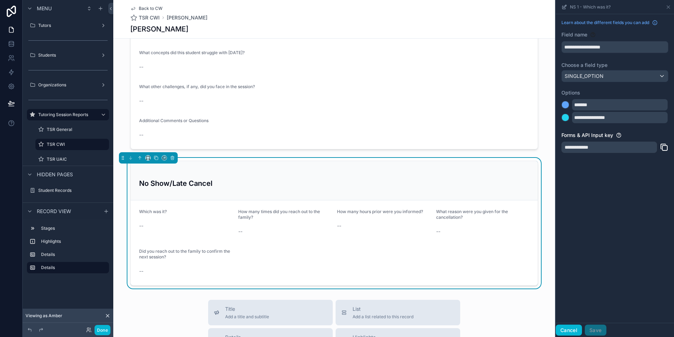
click at [571, 327] on button "Cancel" at bounding box center [569, 330] width 26 height 11
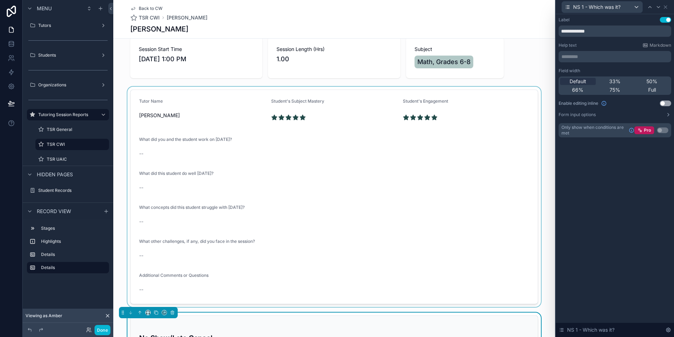
scroll to position [64, 0]
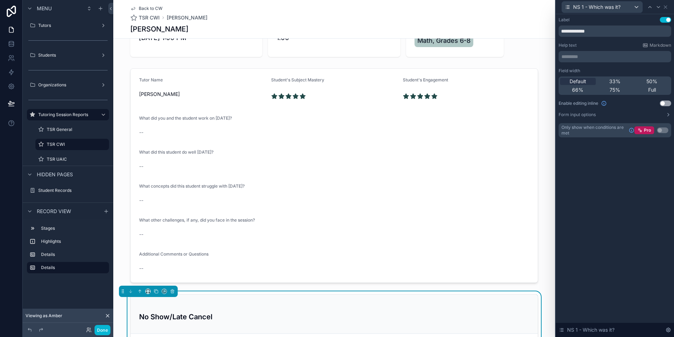
click at [616, 204] on div "**********" at bounding box center [615, 175] width 118 height 323
click at [81, 147] on div "TSR CWI" at bounding box center [72, 144] width 51 height 9
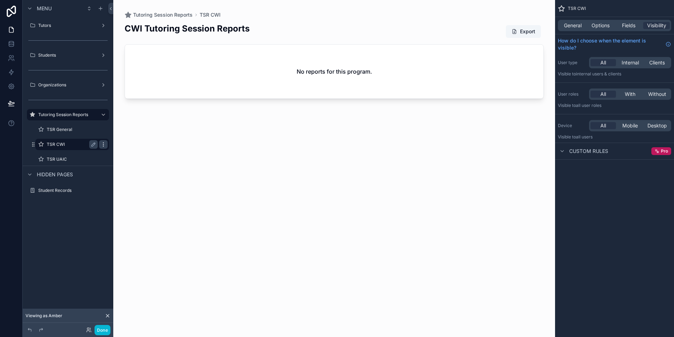
click at [104, 143] on icon "scrollable content" at bounding box center [104, 145] width 6 height 6
click at [89, 330] on icon at bounding box center [89, 330] width 6 height 6
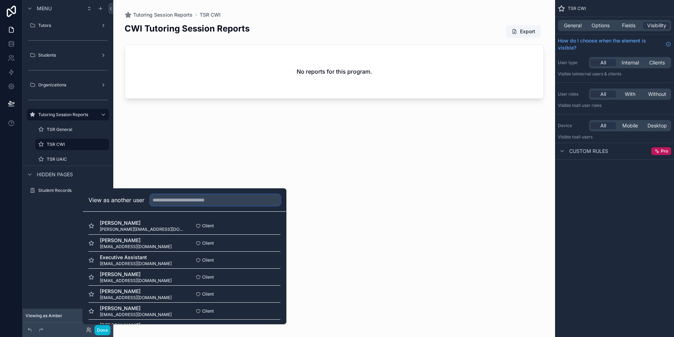
click at [199, 201] on input "text" at bounding box center [215, 199] width 130 height 11
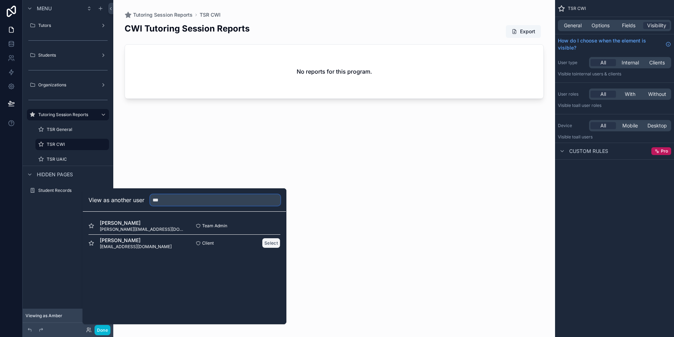
type input "***"
click at [271, 244] on button "Select" at bounding box center [271, 243] width 18 height 10
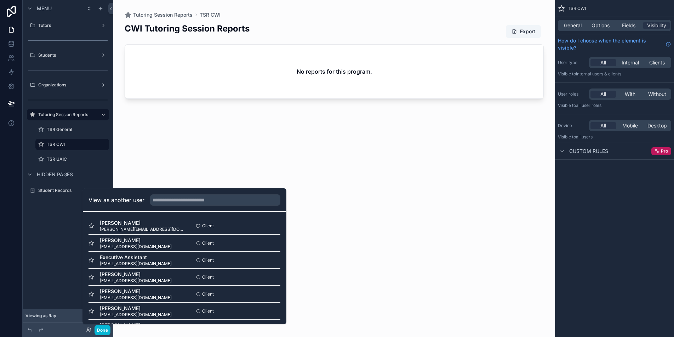
click at [250, 157] on div "CWI Tutoring Session Reports Export No reports for this program." at bounding box center [334, 173] width 419 height 310
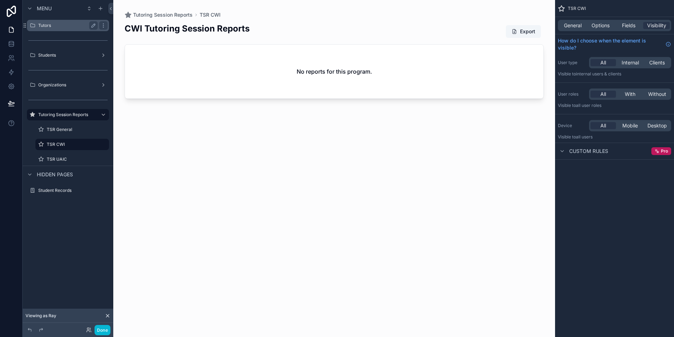
click at [78, 28] on label "Tutors" at bounding box center [66, 26] width 57 height 6
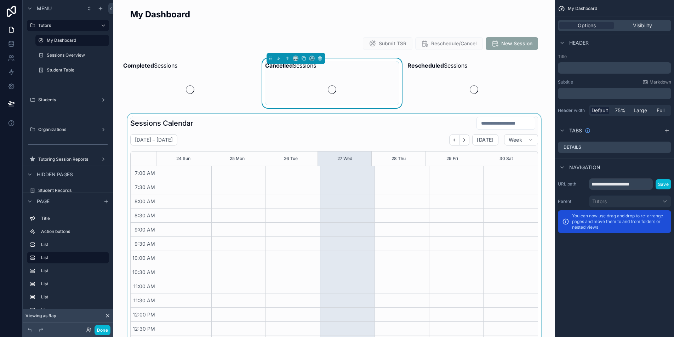
scroll to position [165, 0]
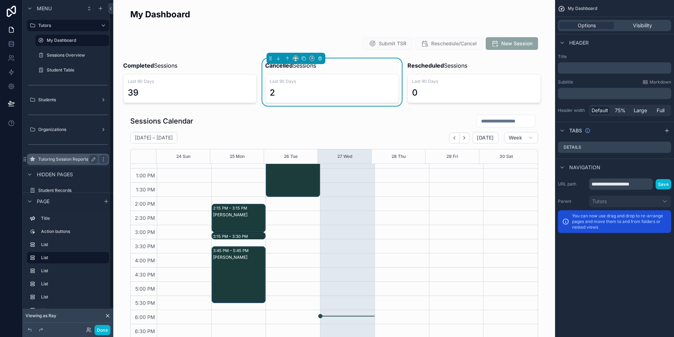
click at [75, 161] on label "Tutoring Session Reports" at bounding box center [66, 160] width 57 height 6
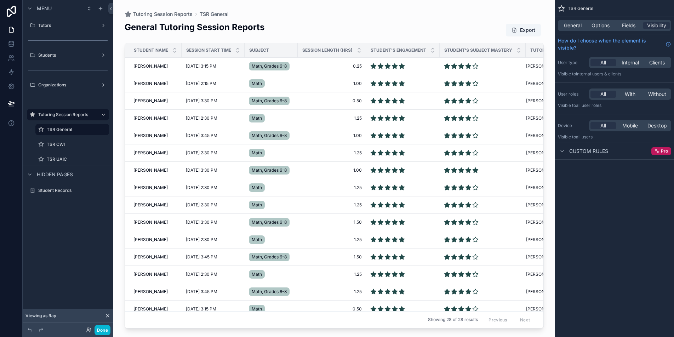
click at [157, 64] on div "scrollable content" at bounding box center [334, 164] width 442 height 329
click at [586, 23] on div "General" at bounding box center [573, 25] width 27 height 7
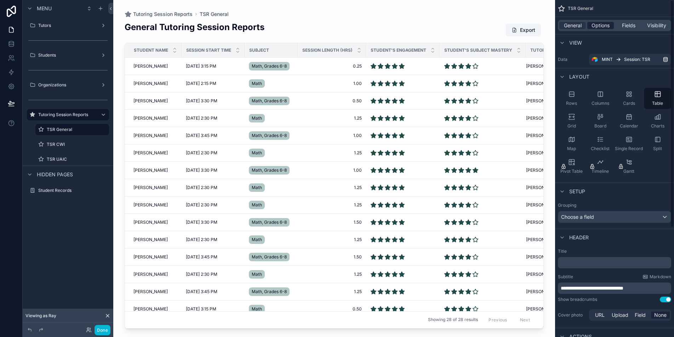
click at [601, 27] on span "Options" at bounding box center [601, 25] width 18 height 7
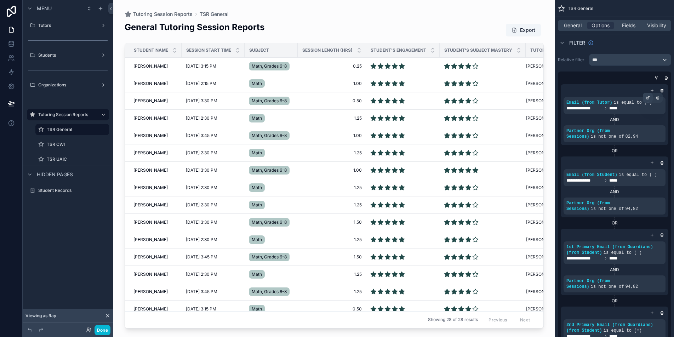
click at [649, 99] on icon "scrollable content" at bounding box center [648, 98] width 4 height 4
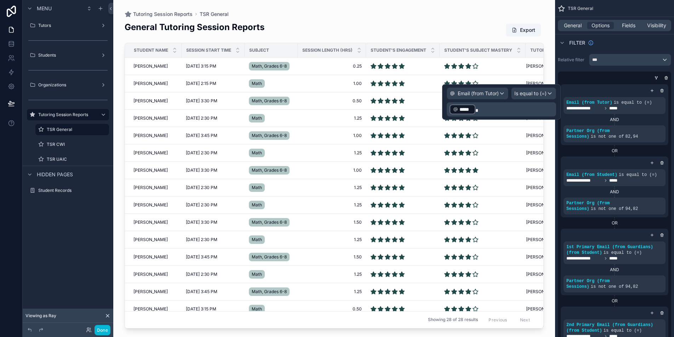
click at [497, 113] on p "﻿ ***** ﻿" at bounding box center [502, 109] width 105 height 11
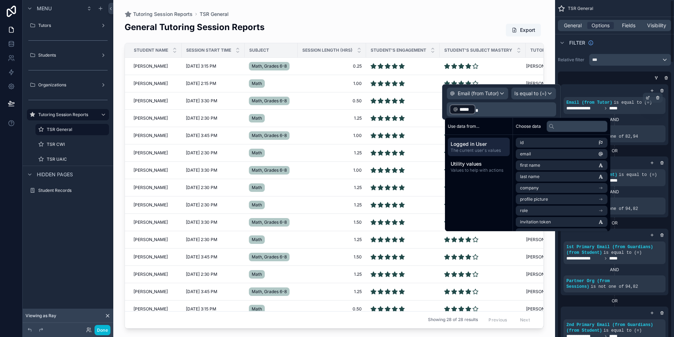
click at [633, 111] on div "**********" at bounding box center [615, 109] width 96 height 6
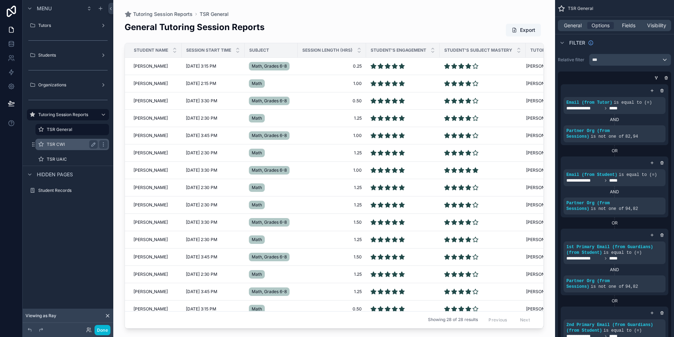
click at [64, 145] on label "TSR CWI" at bounding box center [71, 145] width 48 height 6
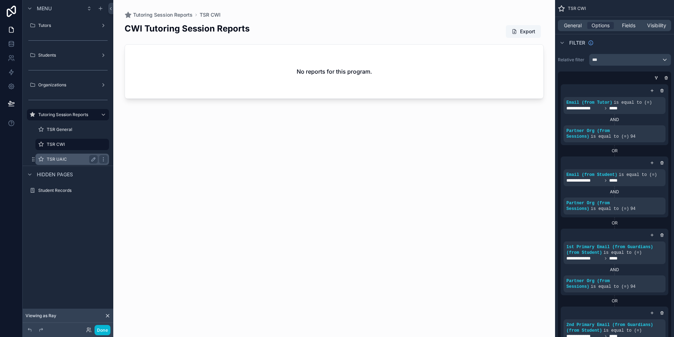
click at [79, 159] on label "TSR UAIC" at bounding box center [71, 160] width 48 height 6
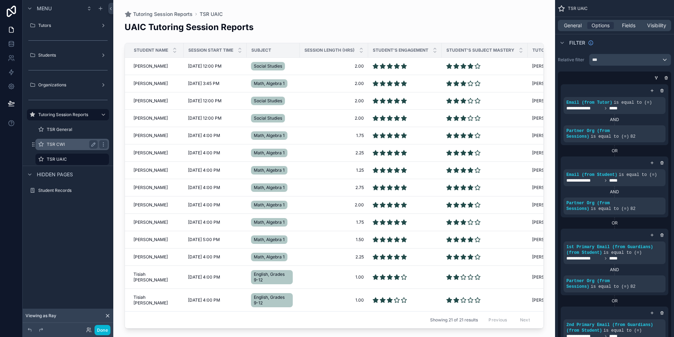
click at [79, 143] on label "TSR CWI" at bounding box center [71, 145] width 48 height 6
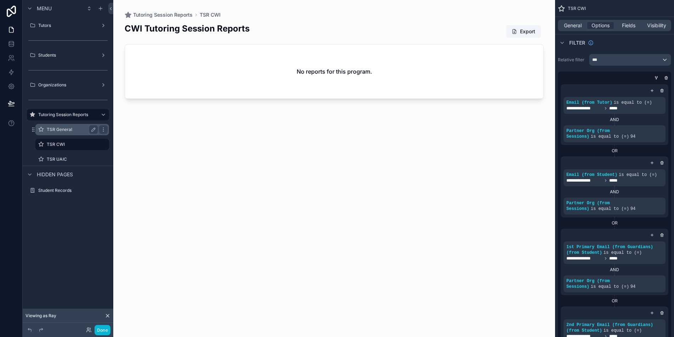
click at [80, 132] on div "TSR General" at bounding box center [72, 129] width 51 height 9
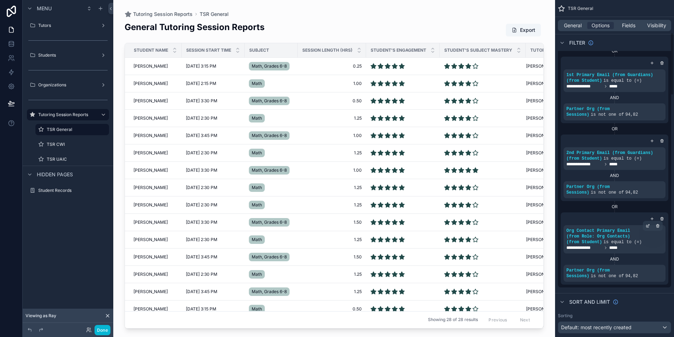
scroll to position [177, 0]
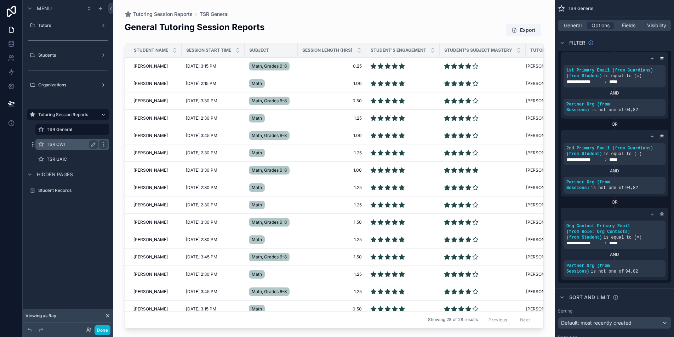
click at [56, 145] on label "TSR CWI" at bounding box center [71, 145] width 48 height 6
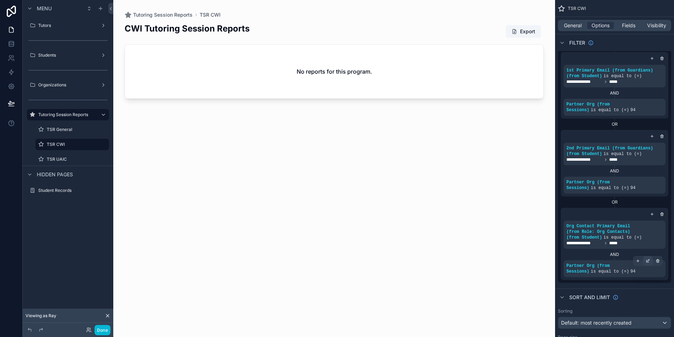
click at [646, 262] on icon "scrollable content" at bounding box center [648, 261] width 4 height 4
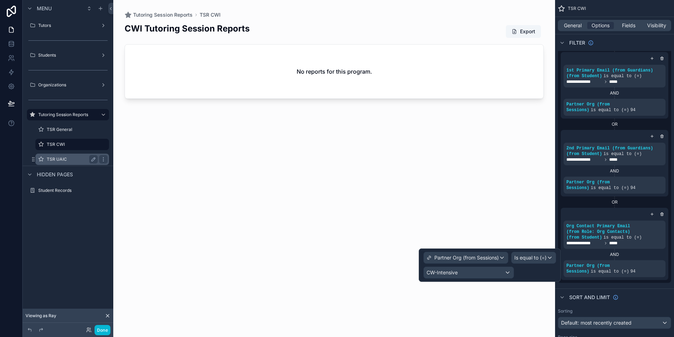
click at [70, 160] on label "TSR UAIC" at bounding box center [71, 160] width 48 height 6
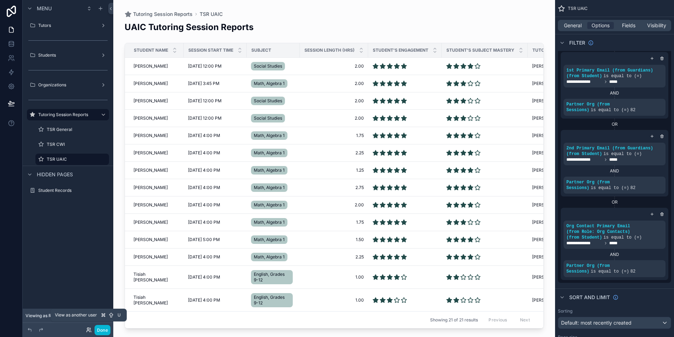
click at [90, 328] on icon at bounding box center [90, 329] width 1 height 2
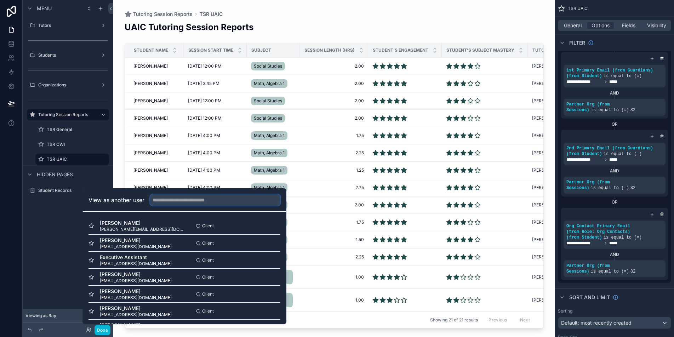
click at [198, 204] on input "text" at bounding box center [215, 199] width 130 height 11
paste input "*****"
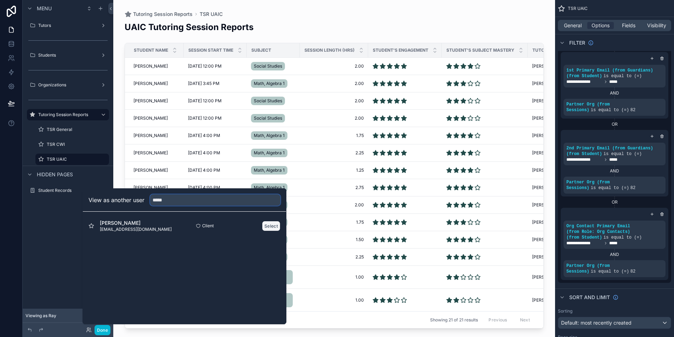
type input "*****"
click at [275, 226] on button "Select" at bounding box center [271, 226] width 18 height 10
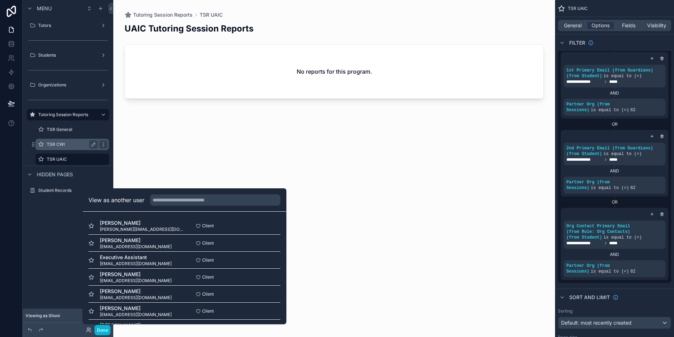
click at [74, 143] on label "TSR CWI" at bounding box center [71, 145] width 48 height 6
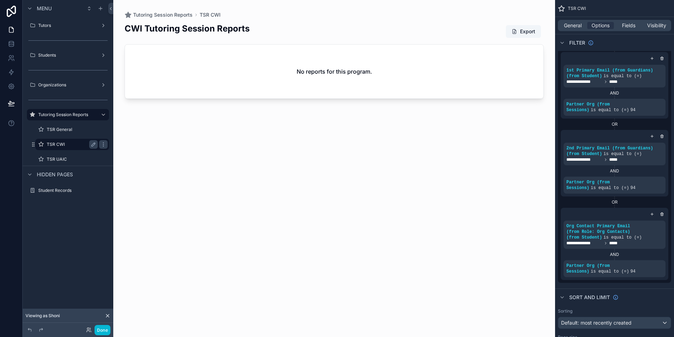
click at [67, 144] on label "TSR CWI" at bounding box center [71, 145] width 48 height 6
click at [647, 260] on icon "scrollable content" at bounding box center [648, 261] width 2 height 2
click at [650, 223] on icon "scrollable content" at bounding box center [648, 221] width 4 height 4
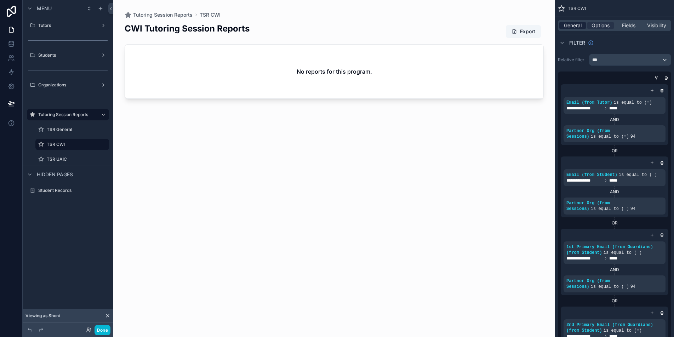
click at [581, 26] on span "General" at bounding box center [573, 25] width 18 height 7
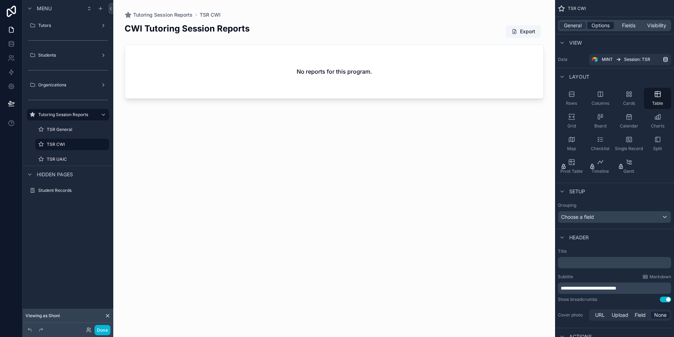
click at [599, 26] on span "Options" at bounding box center [601, 25] width 18 height 7
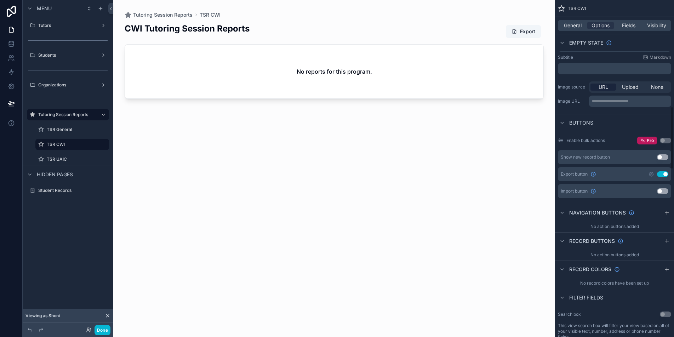
scroll to position [485, 0]
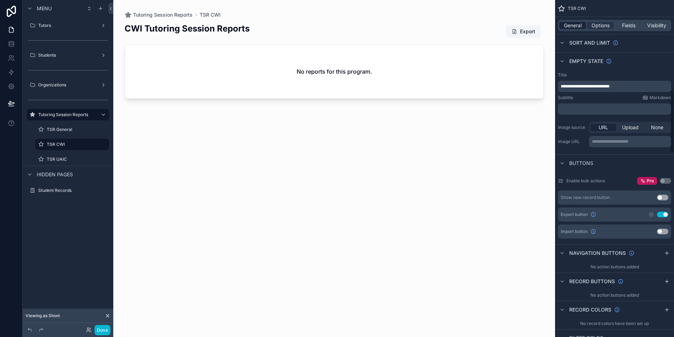
click at [573, 27] on span "General" at bounding box center [573, 25] width 18 height 7
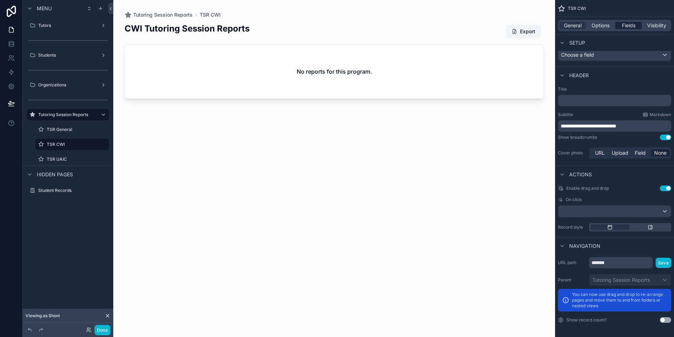
click at [634, 26] on span "Fields" at bounding box center [628, 25] width 13 height 7
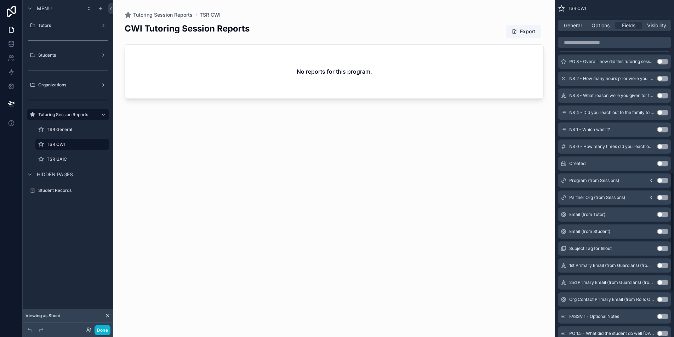
click at [433, 68] on div "scrollable content" at bounding box center [334, 164] width 442 height 329
click at [64, 149] on div "TSR CWI" at bounding box center [72, 144] width 71 height 11
click at [364, 169] on div "CWI Tutoring Session Reports Export No reports for this program." at bounding box center [334, 173] width 419 height 310
click at [267, 29] on div "CWI Tutoring Session Reports Export" at bounding box center [334, 31] width 419 height 17
click at [577, 29] on div "General Options Fields Visibility" at bounding box center [614, 25] width 113 height 11
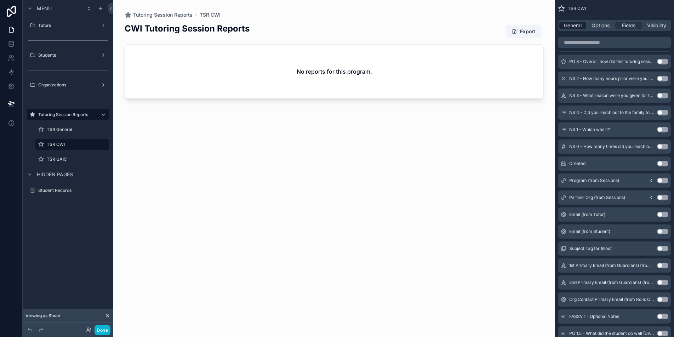
click at [578, 27] on span "General" at bounding box center [573, 25] width 18 height 7
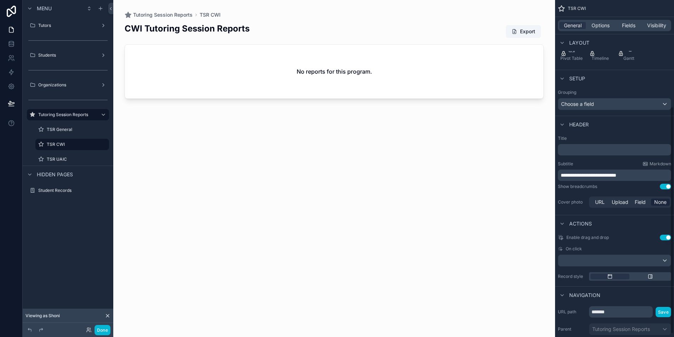
scroll to position [0, 0]
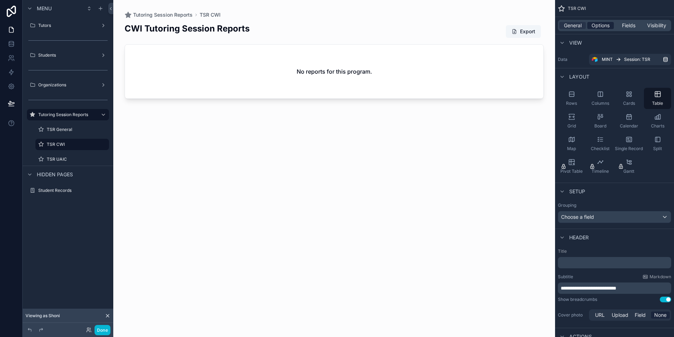
click at [597, 23] on span "Options" at bounding box center [601, 25] width 18 height 7
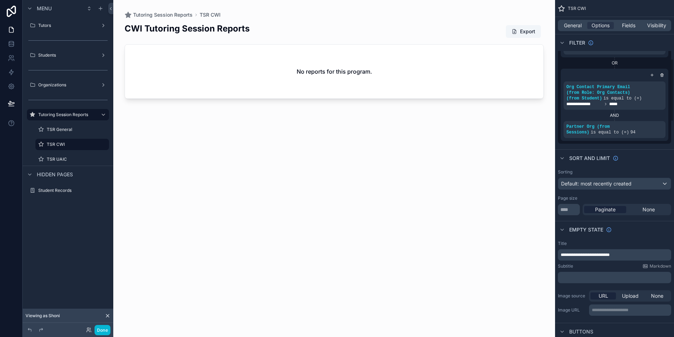
scroll to position [276, 0]
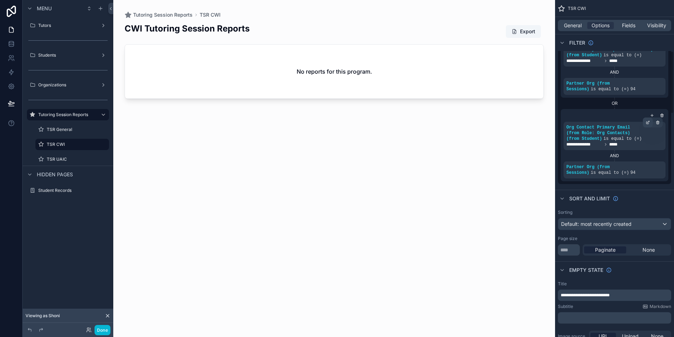
click at [648, 125] on div "scrollable content" at bounding box center [648, 123] width 10 height 10
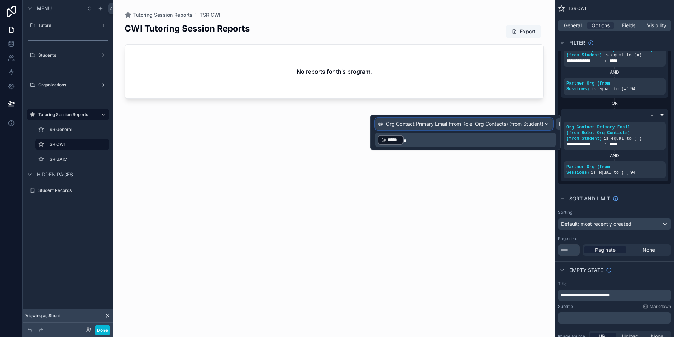
click at [491, 124] on span "Org Contact Primary Email (from Role: Org Contacts) (from Student)" at bounding box center [465, 123] width 158 height 7
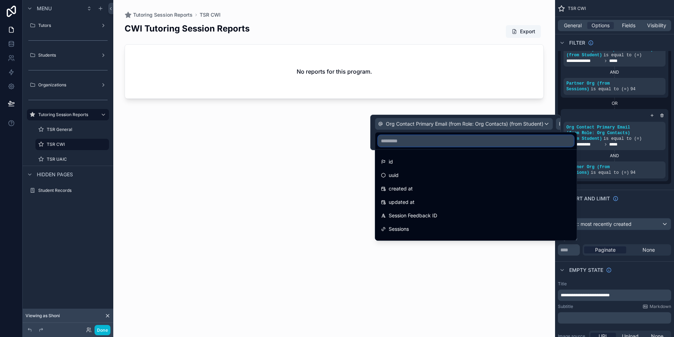
click at [467, 140] on input "text" at bounding box center [476, 140] width 196 height 11
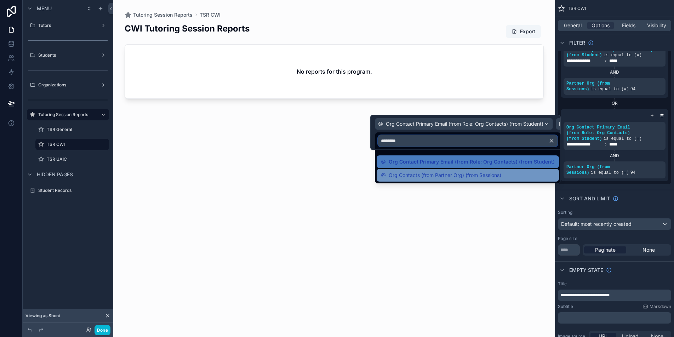
type input "********"
click at [458, 177] on span "Org Contacts (from Partner Org) (from Sessions)" at bounding box center [445, 175] width 113 height 9
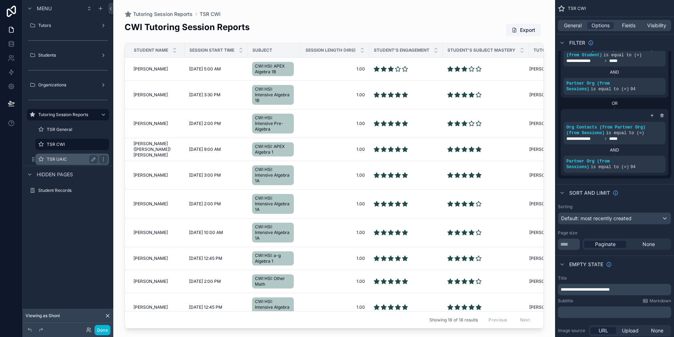
click at [61, 157] on label "TSR UAIC" at bounding box center [71, 160] width 48 height 6
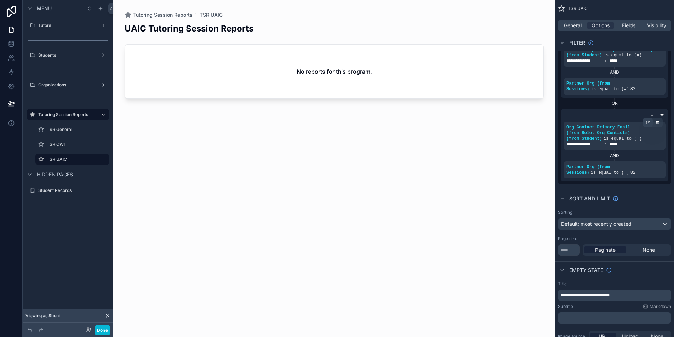
click at [646, 124] on icon "scrollable content" at bounding box center [648, 122] width 4 height 4
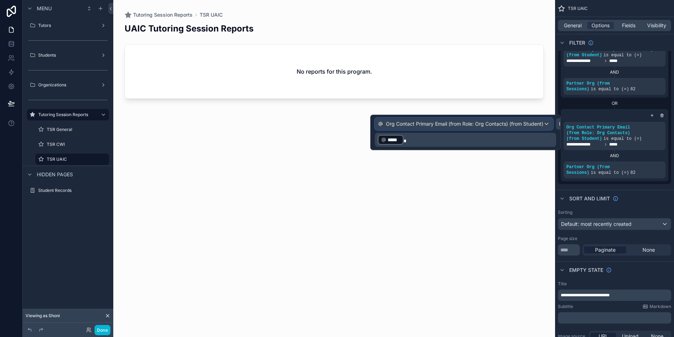
click at [462, 123] on span "Org Contact Primary Email (from Role: Org Contacts) (from Student)" at bounding box center [465, 123] width 158 height 7
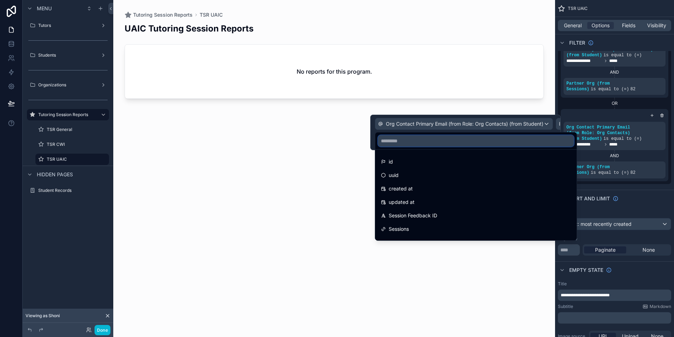
click at [450, 142] on input "text" at bounding box center [476, 140] width 196 height 11
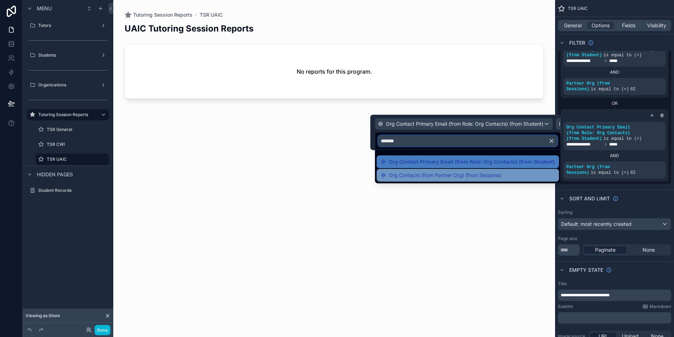
type input "*******"
click at [451, 170] on div "Org Contacts (from Partner Org) (from Sessions)" at bounding box center [468, 175] width 182 height 13
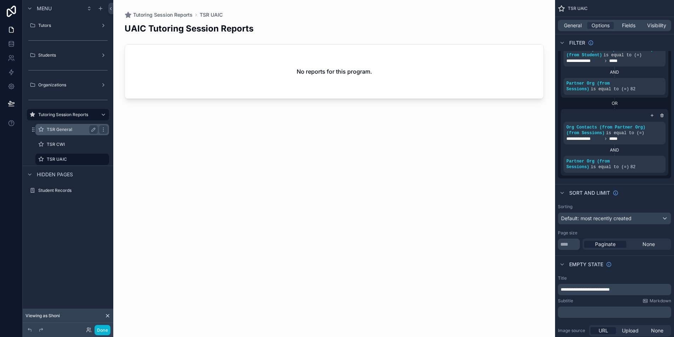
click at [74, 129] on label "TSR General" at bounding box center [71, 130] width 48 height 6
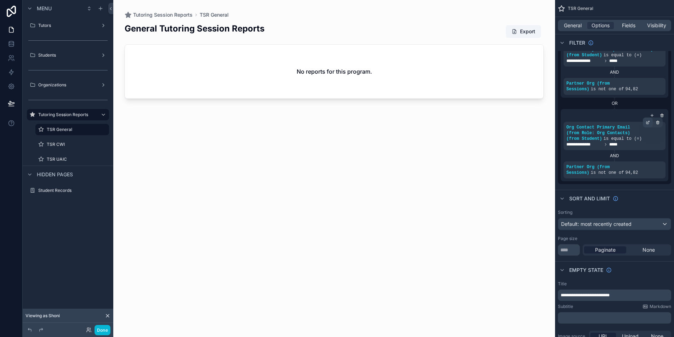
click at [648, 125] on div "scrollable content" at bounding box center [648, 123] width 10 height 10
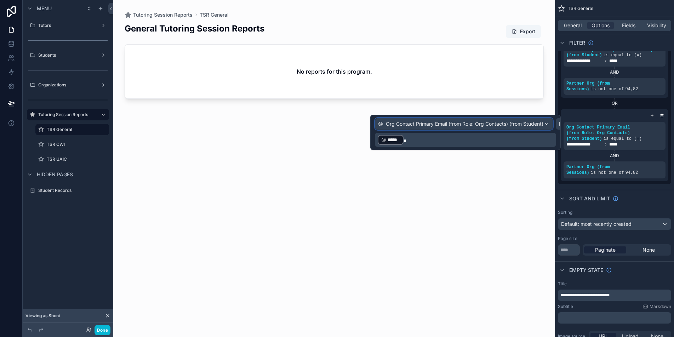
click at [444, 128] on div "Org Contact Primary Email (from Role: Org Contacts) (from Student)" at bounding box center [463, 123] width 177 height 11
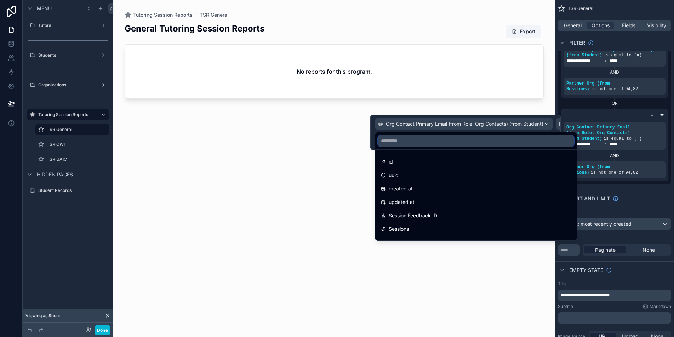
click at [426, 145] on input "text" at bounding box center [476, 140] width 196 height 11
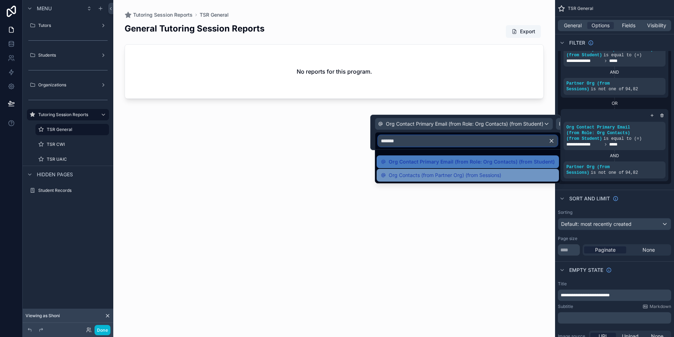
type input "*******"
click at [439, 176] on span "Org Contacts (from Partner Org) (from Sessions)" at bounding box center [445, 175] width 113 height 9
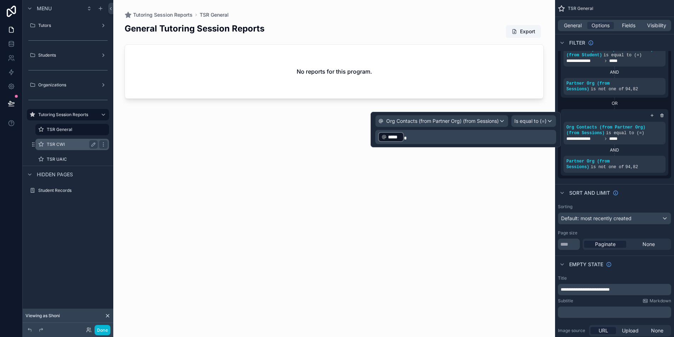
click at [61, 144] on label "TSR CWI" at bounding box center [71, 145] width 48 height 6
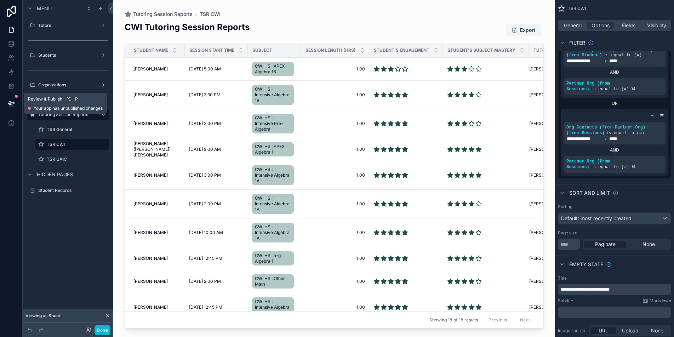
click at [10, 103] on icon at bounding box center [11, 103] width 6 height 4
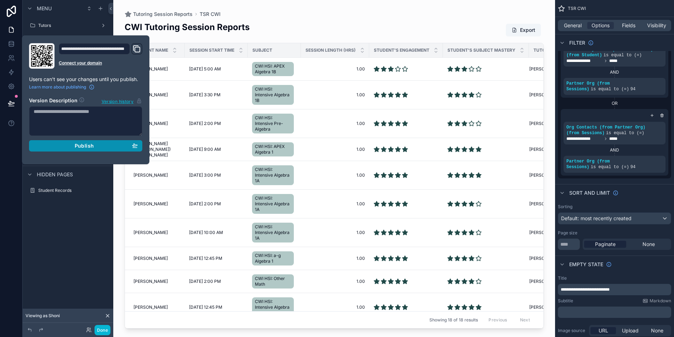
click at [111, 148] on div "Publish" at bounding box center [86, 146] width 104 height 6
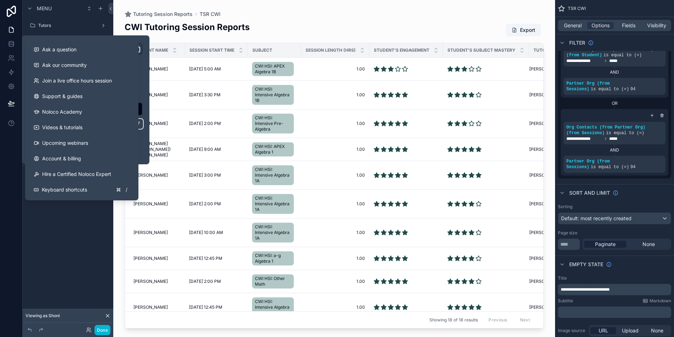
click at [53, 216] on div "Menu Tutors Students Organizations Tutoring Session Reports TSR General TSR CWI…" at bounding box center [68, 110] width 91 height 220
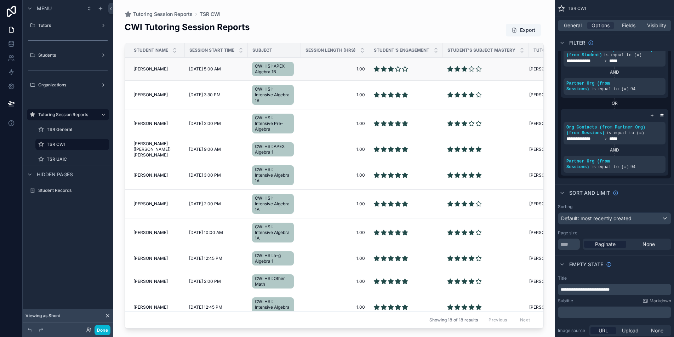
click at [144, 72] on td "[PERSON_NAME] [PERSON_NAME] Test" at bounding box center [155, 69] width 60 height 23
click at [145, 69] on span "[PERSON_NAME]" at bounding box center [151, 69] width 34 height 6
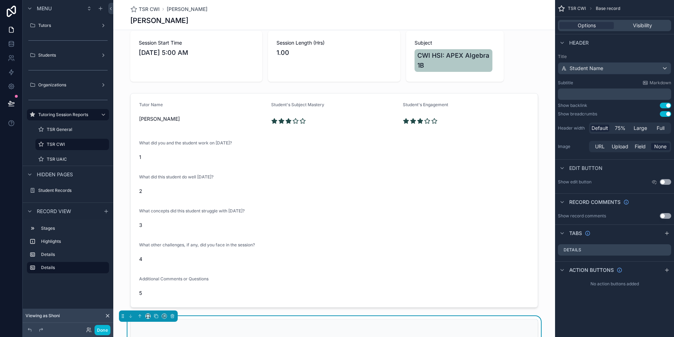
scroll to position [46, 0]
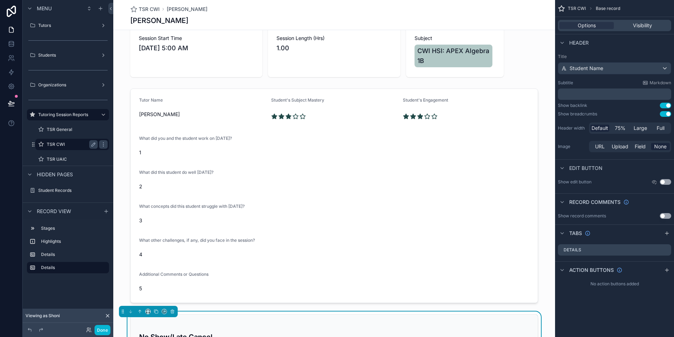
click at [72, 145] on label "TSR CWI" at bounding box center [71, 145] width 48 height 6
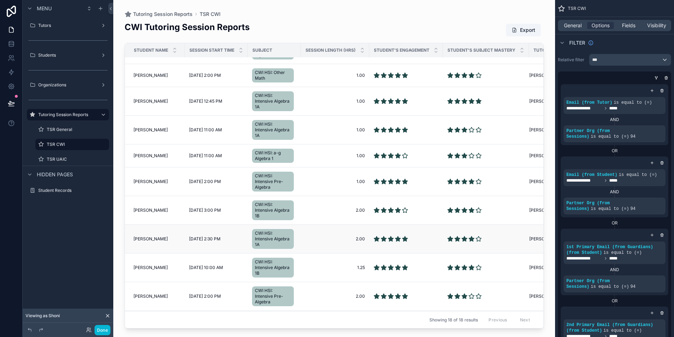
scroll to position [228, 0]
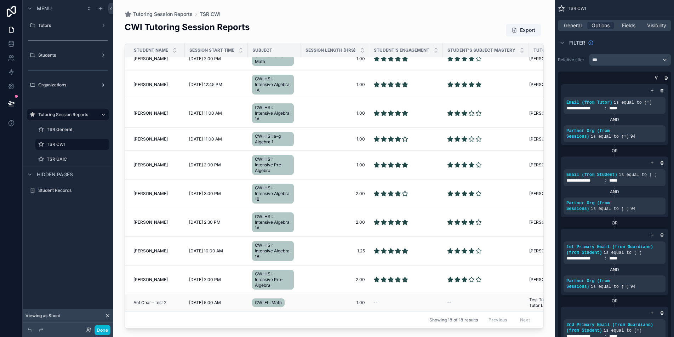
click at [144, 300] on span "Ant Char - test 2" at bounding box center [150, 303] width 33 height 6
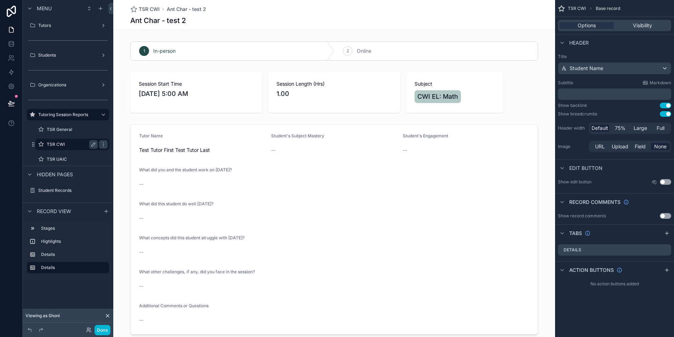
click at [66, 147] on div "TSR CWI" at bounding box center [72, 144] width 51 height 9
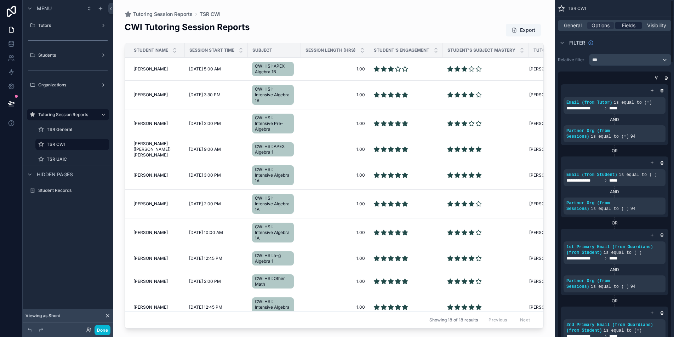
click at [626, 28] on span "Fields" at bounding box center [628, 25] width 13 height 7
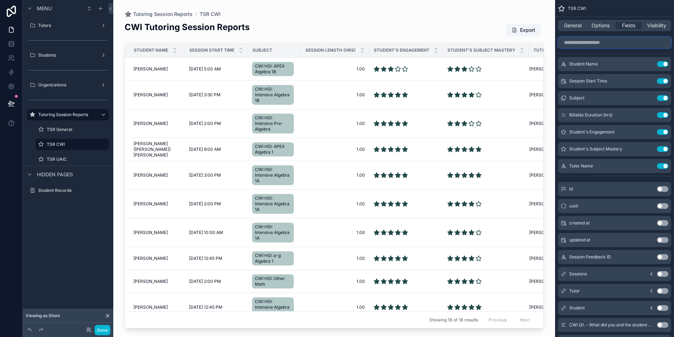
click at [609, 43] on input "scrollable content" at bounding box center [614, 42] width 113 height 11
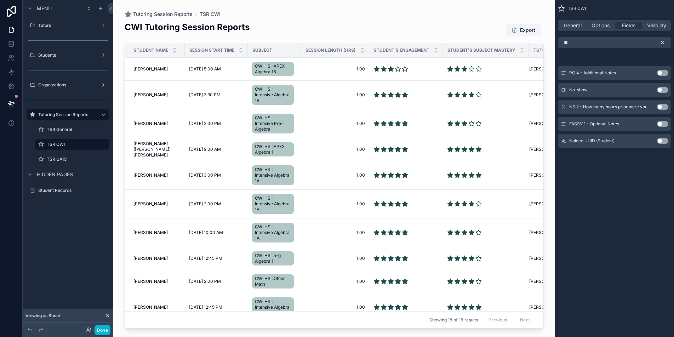
click at [658, 91] on button "Use setting" at bounding box center [662, 90] width 11 height 6
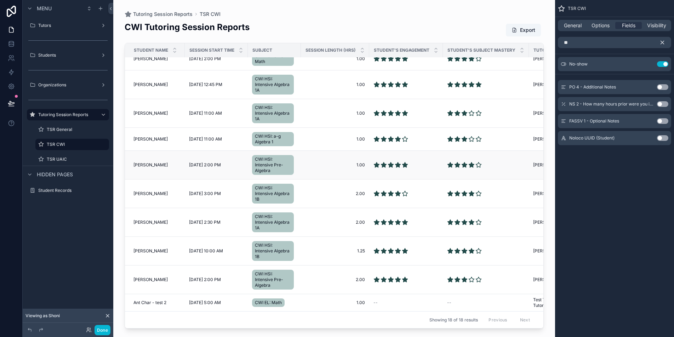
scroll to position [228, 101]
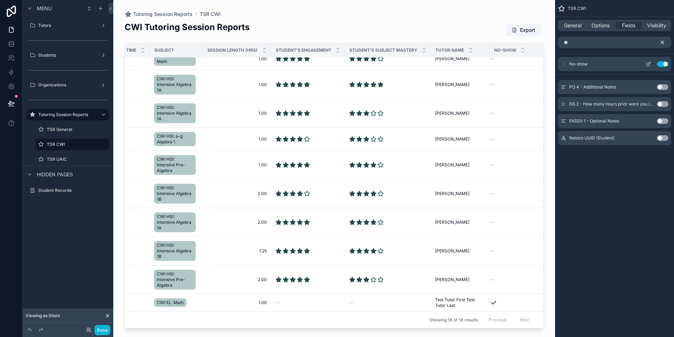
click at [661, 64] on button "Use setting" at bounding box center [662, 64] width 11 height 6
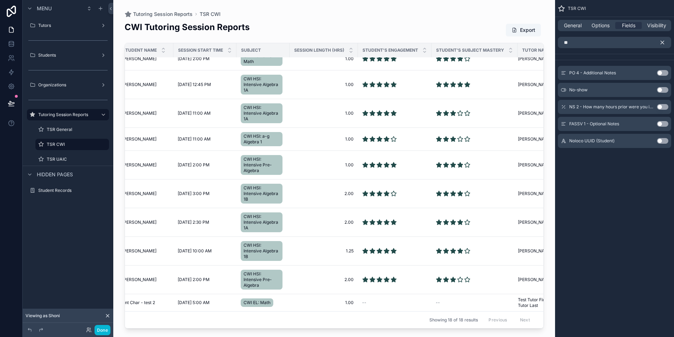
scroll to position [228, 0]
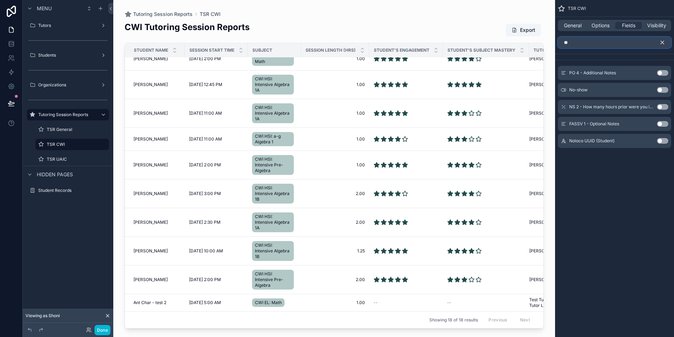
click at [601, 45] on input "**" at bounding box center [614, 42] width 113 height 11
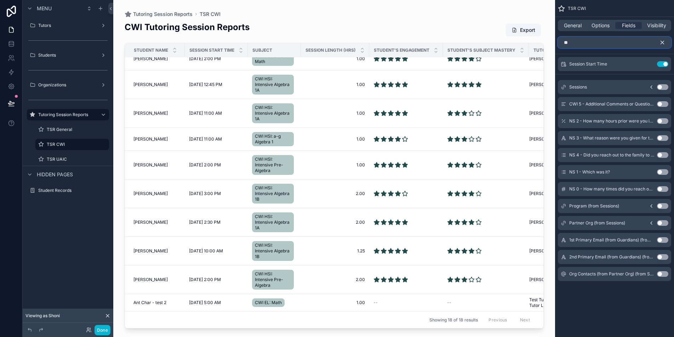
click at [611, 46] on input "**" at bounding box center [614, 42] width 113 height 11
click at [611, 47] on input "**" at bounding box center [614, 42] width 113 height 11
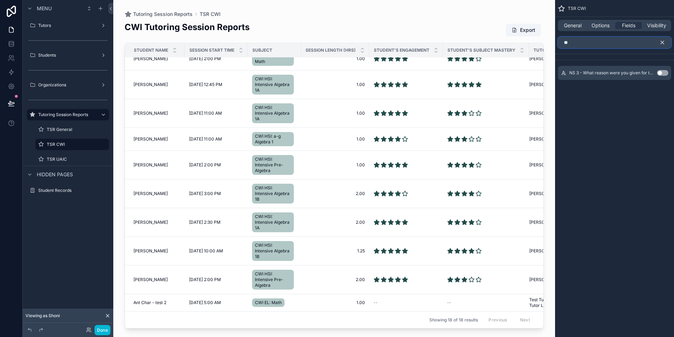
type input "*"
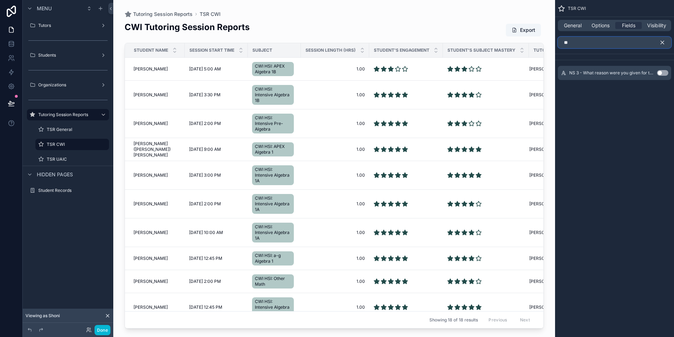
type input "*"
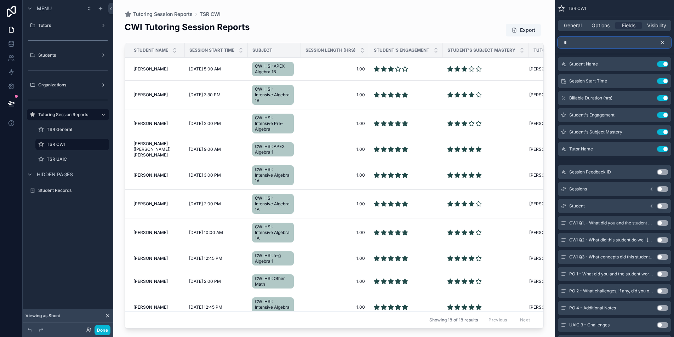
type input "**"
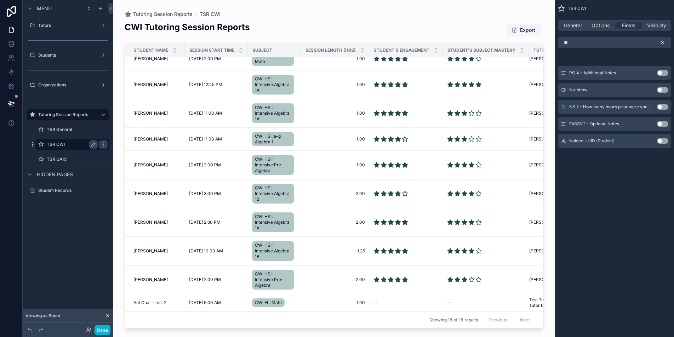
click at [75, 145] on label "TSR CWI" at bounding box center [71, 145] width 48 height 6
click at [142, 111] on span "[PERSON_NAME]" at bounding box center [151, 114] width 34 height 6
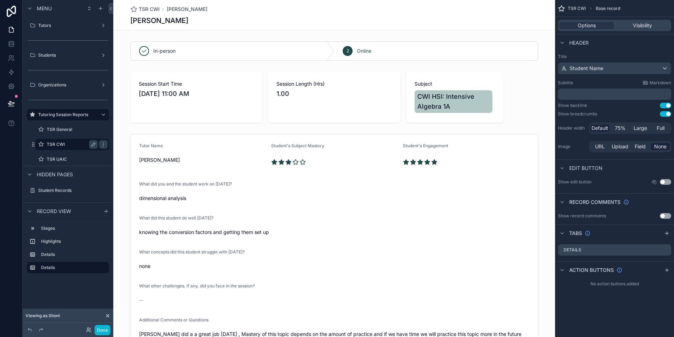
click at [63, 143] on label "TSR CWI" at bounding box center [71, 145] width 48 height 6
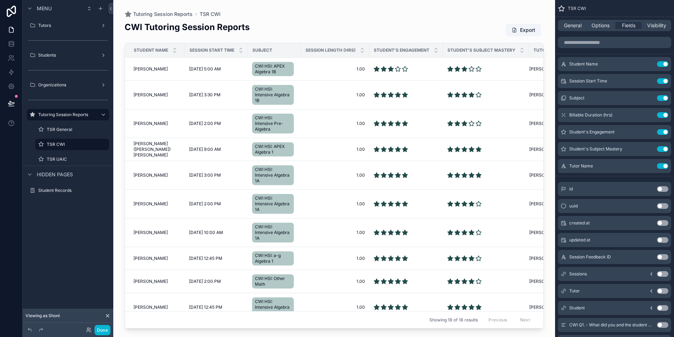
scroll to position [228, 0]
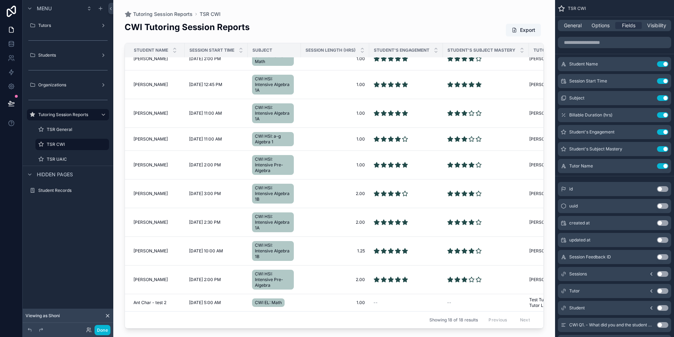
click at [301, 50] on th "Session Length (Hrs)" at bounding box center [335, 50] width 68 height 15
click at [271, 47] on div "Subject" at bounding box center [274, 50] width 52 height 11
click at [286, 48] on div "Subject" at bounding box center [274, 50] width 52 height 11
click at [279, 29] on div "CWI Tutoring Session Reports Export" at bounding box center [334, 29] width 419 height 17
click at [572, 26] on span "General" at bounding box center [573, 25] width 18 height 7
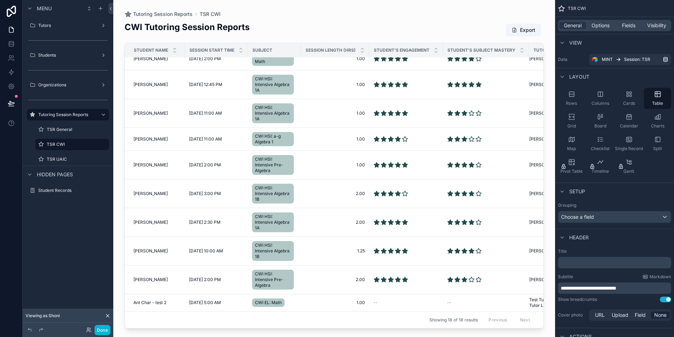
click at [552, 131] on div "Tutoring Session Reports TSR CWI CWI Tutoring Session Reports Export Student Na…" at bounding box center [334, 164] width 442 height 329
click at [74, 149] on div "TSR CWI" at bounding box center [72, 144] width 71 height 11
